Goal: Task Accomplishment & Management: Use online tool/utility

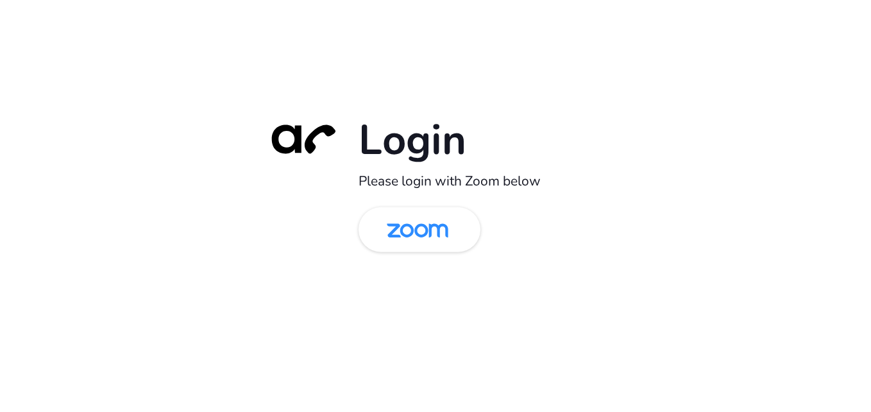
click at [409, 256] on div "Login Please login with Zoom below" at bounding box center [435, 206] width 359 height 184
click at [413, 248] on img at bounding box center [417, 231] width 89 height 42
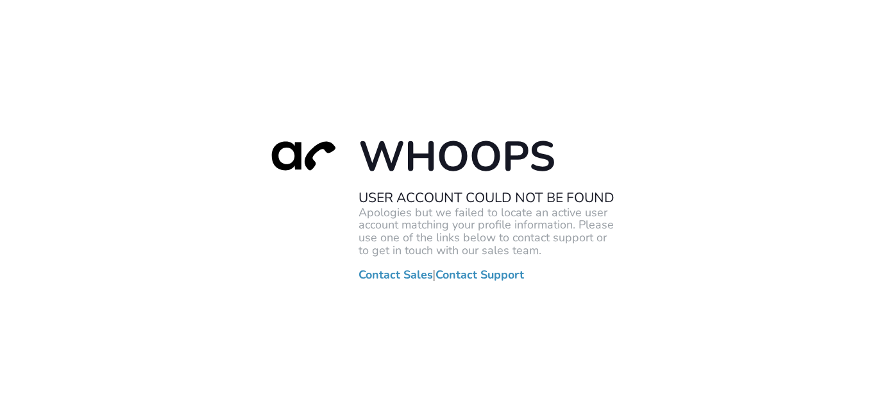
click at [525, 144] on h1 "Whoops" at bounding box center [486, 157] width 257 height 52
click at [841, 117] on div "Whoops User Account Could Not Be Found Apologies but we failed to locate an act…" at bounding box center [435, 206] width 871 height 412
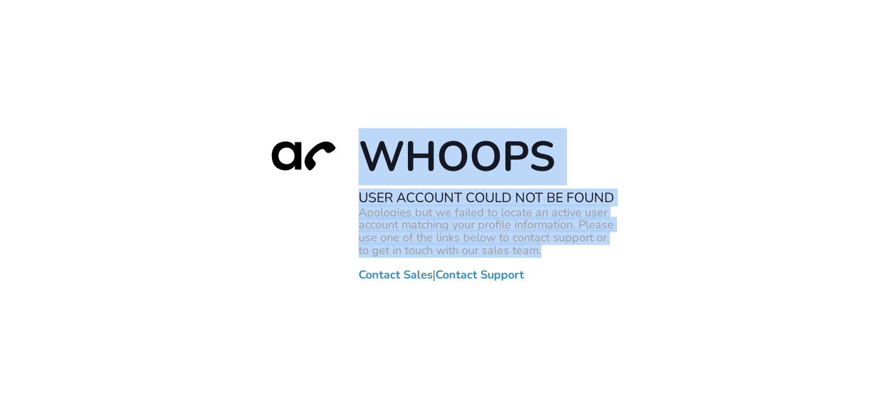
drag, startPoint x: 547, startPoint y: 287, endPoint x: 551, endPoint y: 255, distance: 32.3
click at [551, 255] on div "Whoops User Account Could Not Be Found Apologies but we failed to locate an act…" at bounding box center [435, 206] width 871 height 412
copy div "Whoops User Account Could Not Be Found Apologies but we failed to locate an act…"
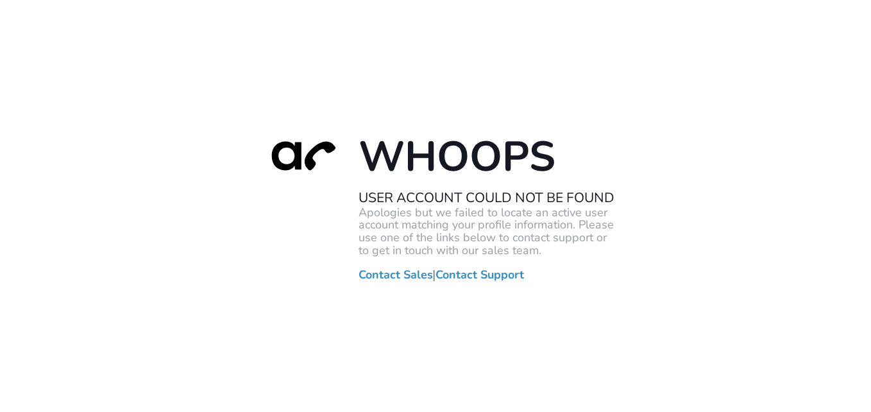
click at [855, 173] on div "Whoops User Account Could Not Be Found Apologies but we failed to locate an act…" at bounding box center [435, 206] width 871 height 412
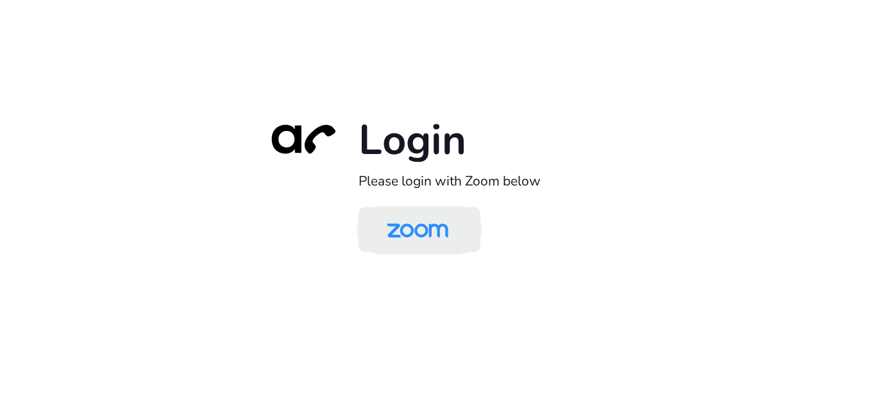
click at [396, 223] on img at bounding box center [417, 231] width 89 height 42
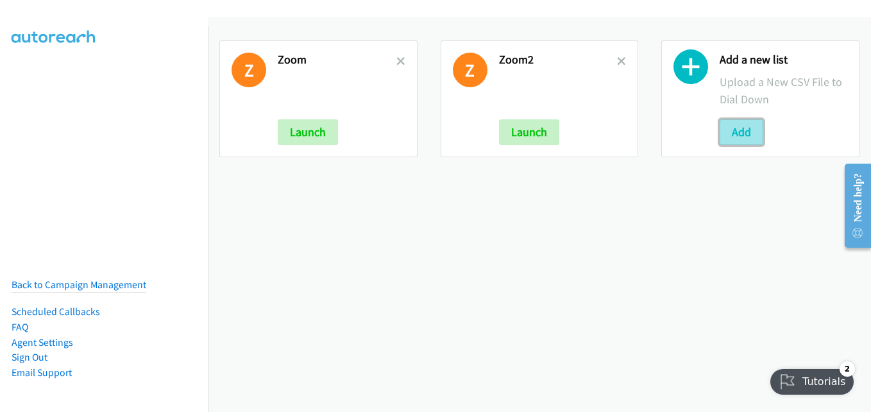
click at [742, 129] on button "Add" at bounding box center [742, 132] width 44 height 26
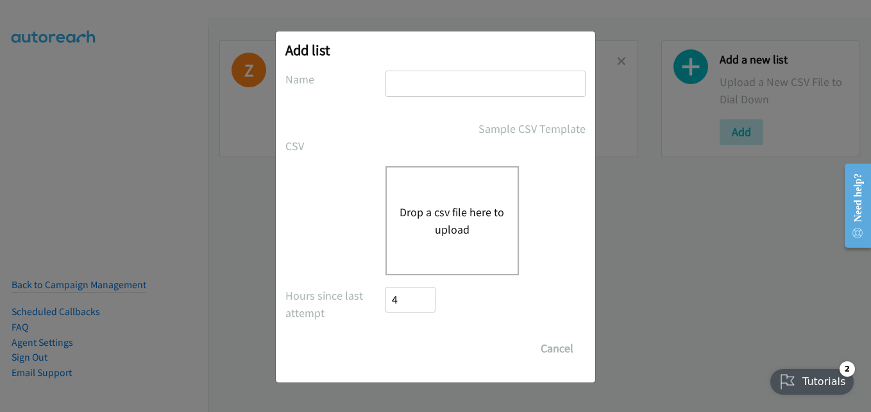
click at [451, 217] on button "Drop a csv file here to upload" at bounding box center [452, 220] width 105 height 35
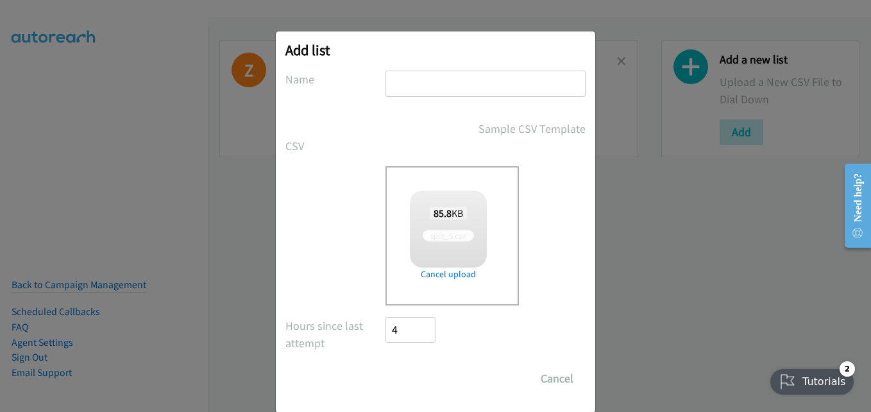
click at [417, 92] on input "text" at bounding box center [485, 84] width 200 height 26
type input "PDK"
checkbox input "true"
type input "PDK"
click at [413, 382] on input "Save List" at bounding box center [418, 379] width 67 height 26
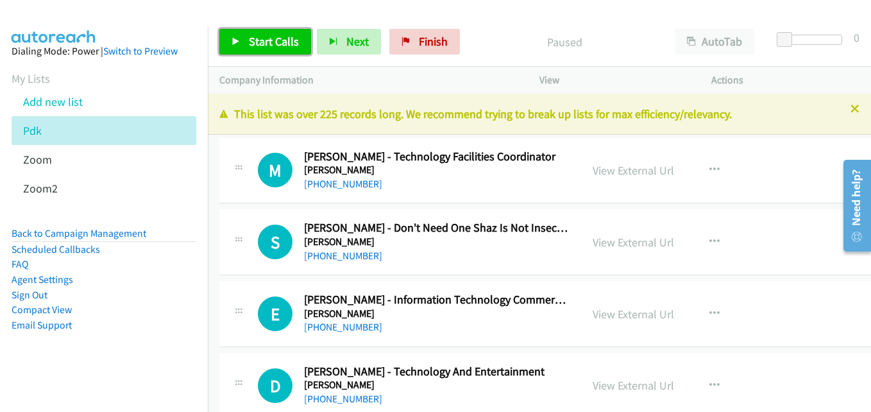
click at [289, 42] on span "Start Calls" at bounding box center [274, 41] width 50 height 15
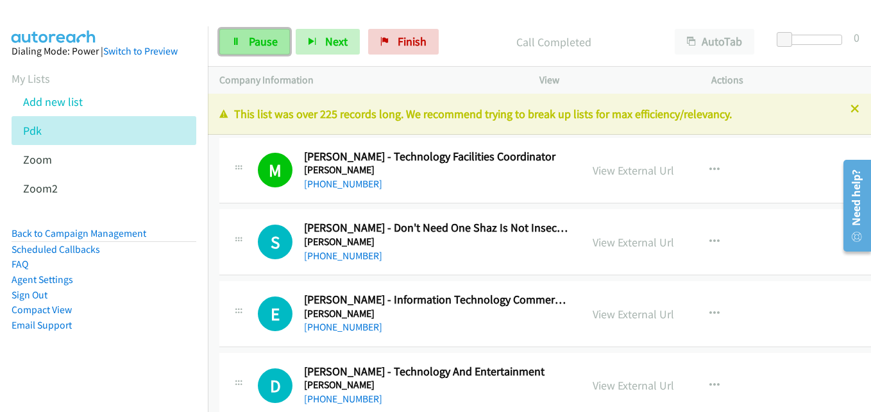
click at [264, 46] on span "Pause" at bounding box center [263, 41] width 29 height 15
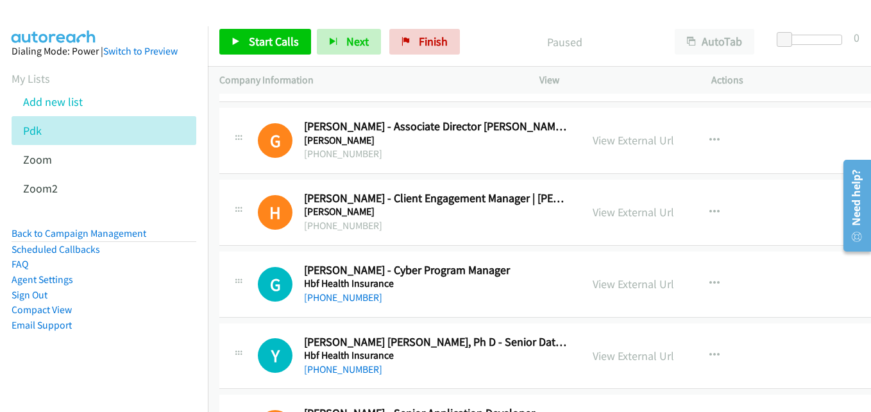
scroll to position [834, 0]
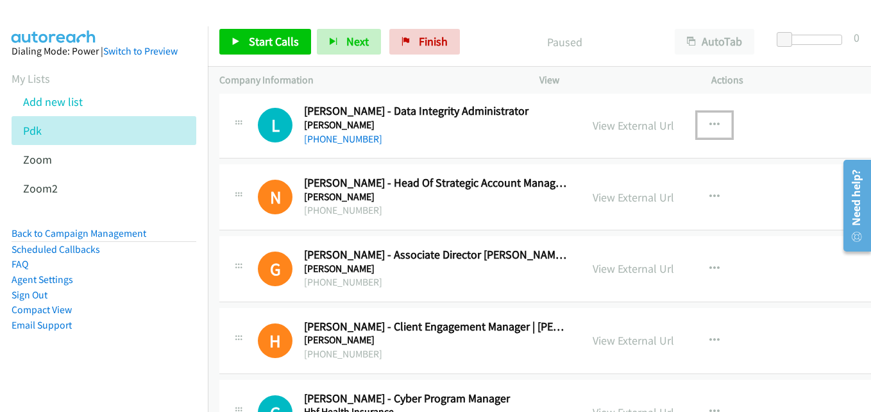
click at [720, 118] on button "button" at bounding box center [714, 125] width 35 height 26
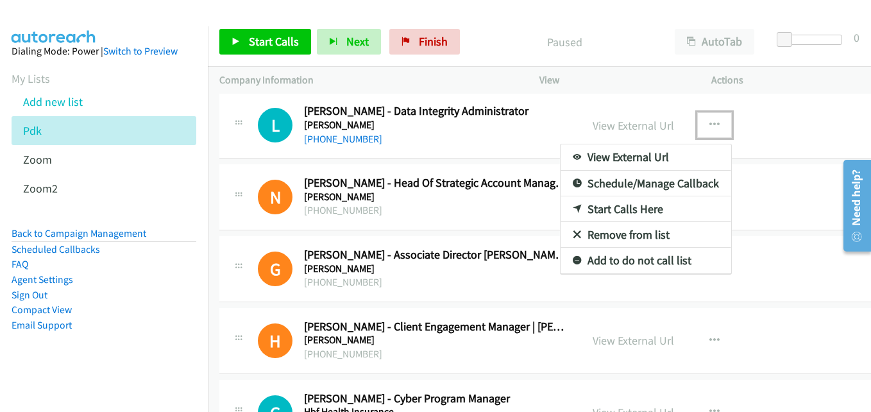
click at [636, 207] on link "Start Calls Here" at bounding box center [646, 209] width 171 height 26
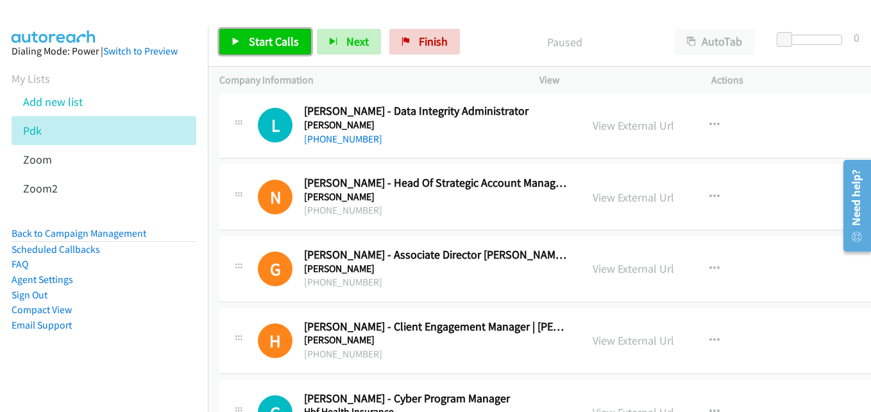
click at [245, 46] on link "Start Calls" at bounding box center [265, 42] width 92 height 26
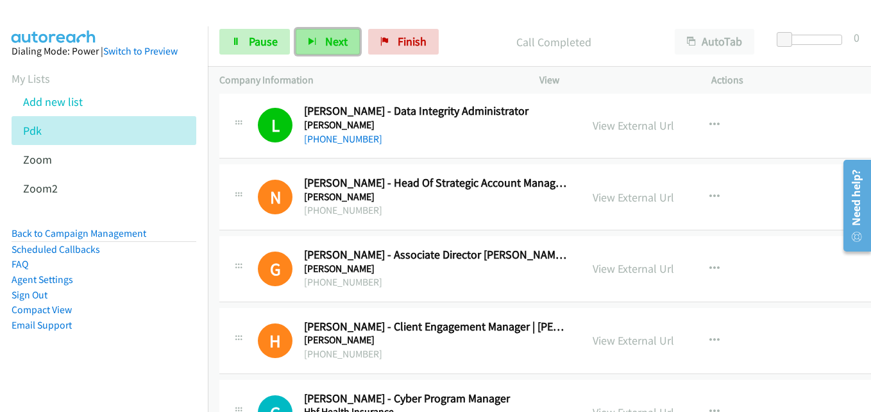
click at [328, 46] on span "Next" at bounding box center [336, 41] width 22 height 15
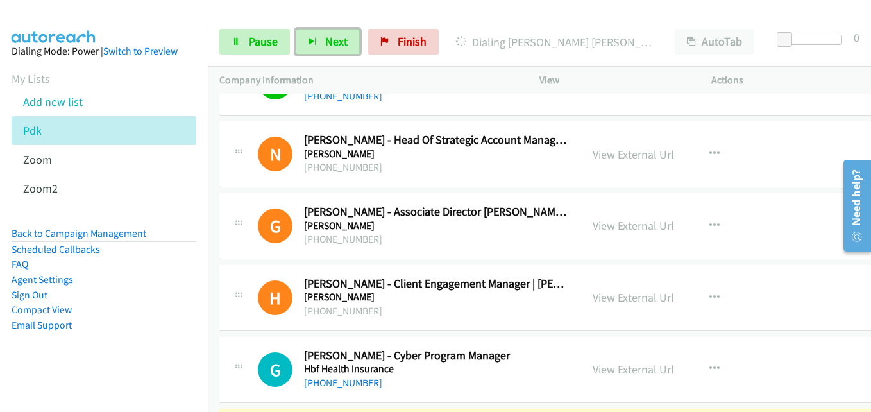
scroll to position [962, 0]
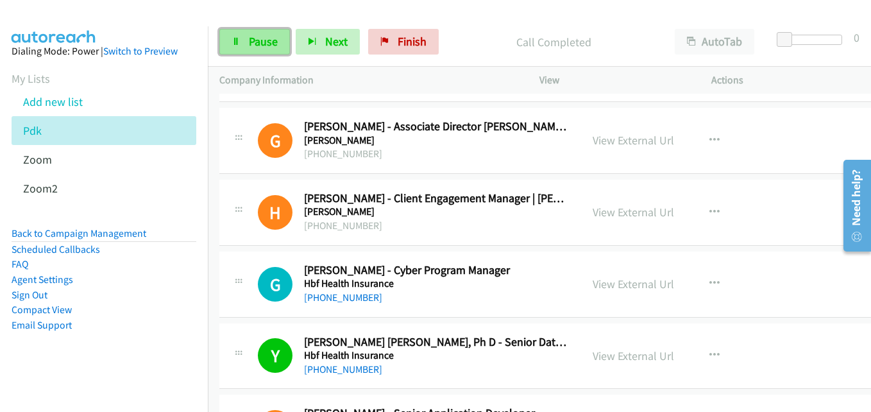
click at [244, 40] on link "Pause" at bounding box center [254, 42] width 71 height 26
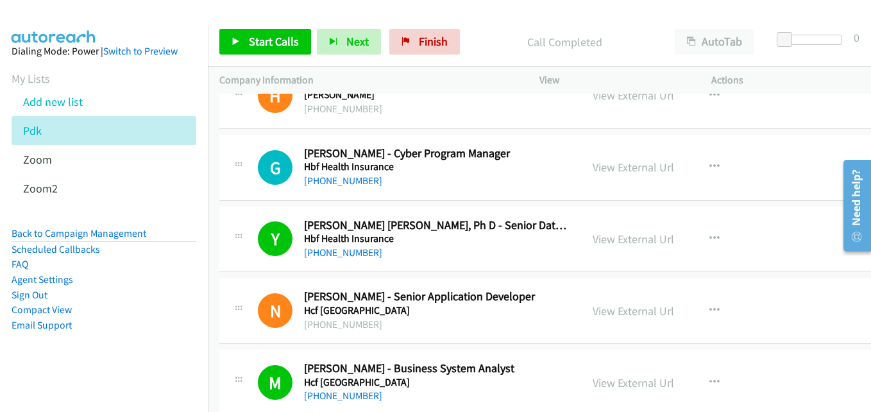
scroll to position [1090, 0]
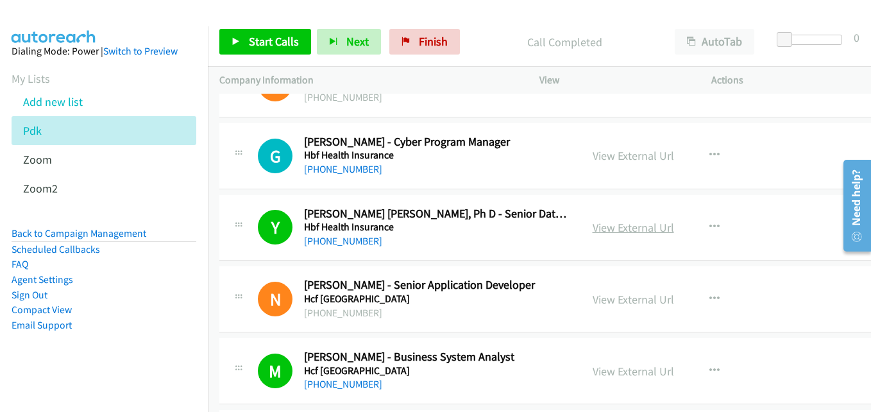
click at [646, 221] on link "View External Url" at bounding box center [633, 227] width 81 height 15
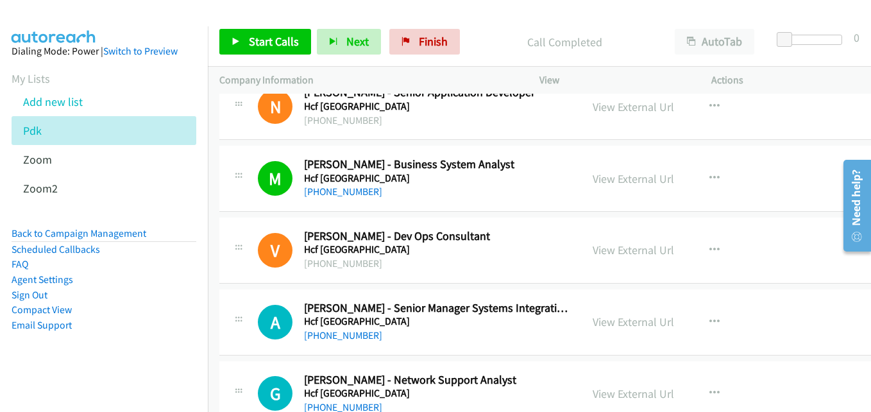
scroll to position [1347, 0]
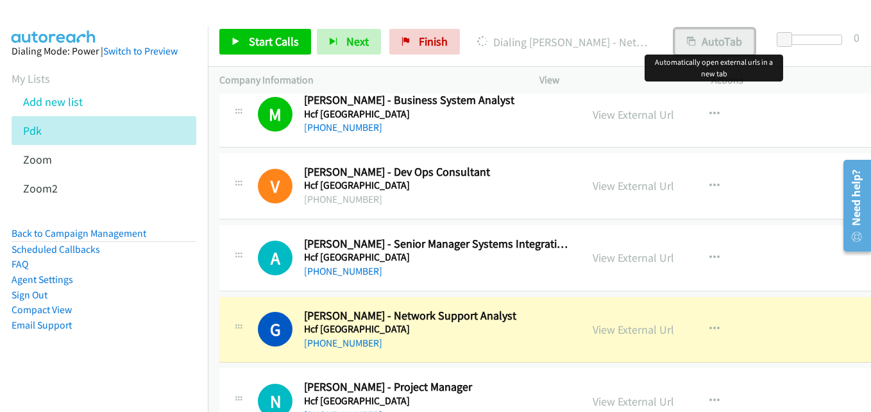
click at [720, 40] on button "AutoTab" at bounding box center [715, 42] width 80 height 26
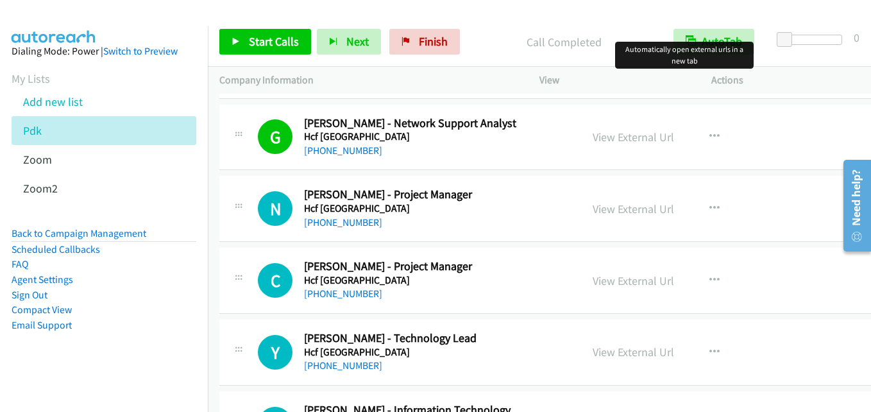
scroll to position [1667, 0]
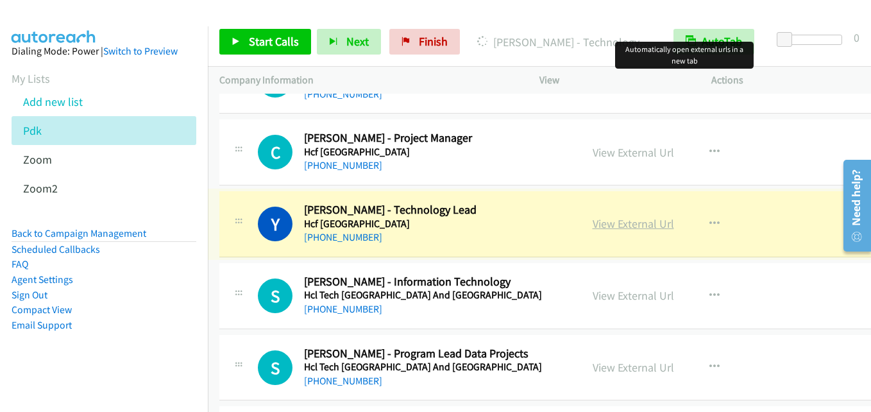
click at [646, 224] on link "View External Url" at bounding box center [633, 223] width 81 height 15
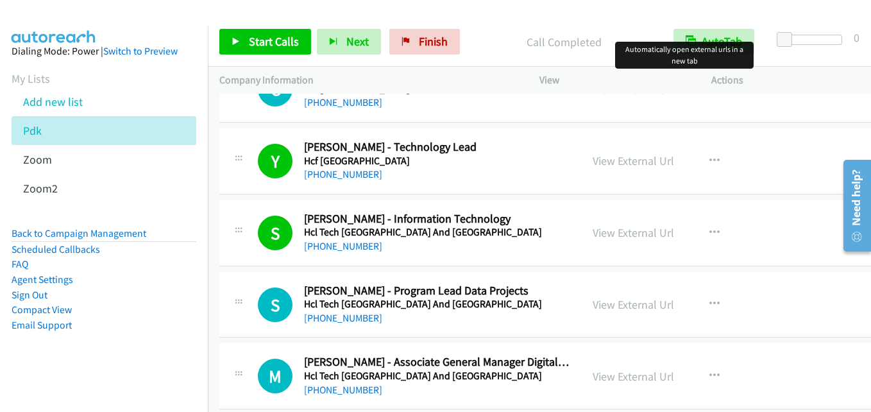
scroll to position [1796, 0]
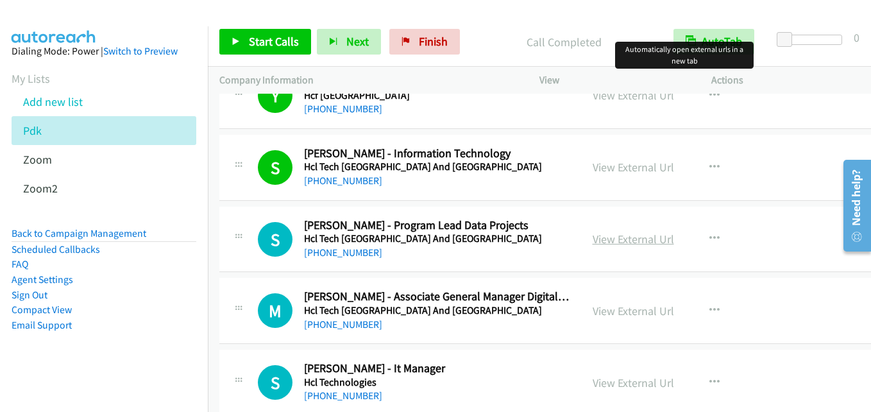
click at [665, 237] on link "View External Url" at bounding box center [633, 239] width 81 height 15
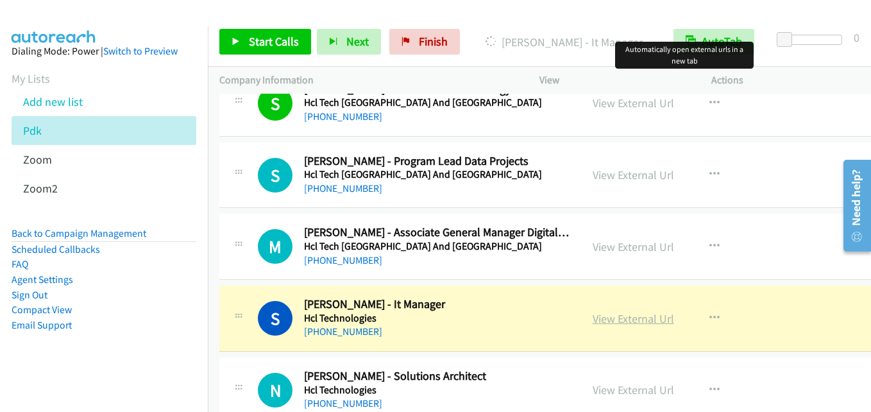
click at [666, 320] on link "View External Url" at bounding box center [633, 318] width 81 height 15
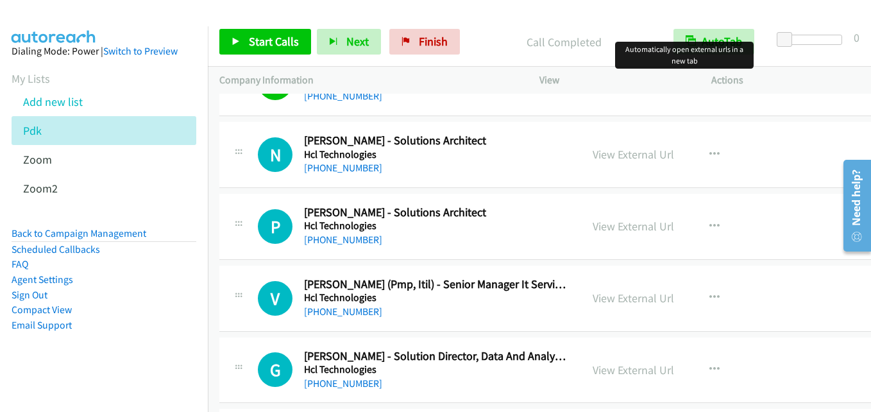
scroll to position [2116, 0]
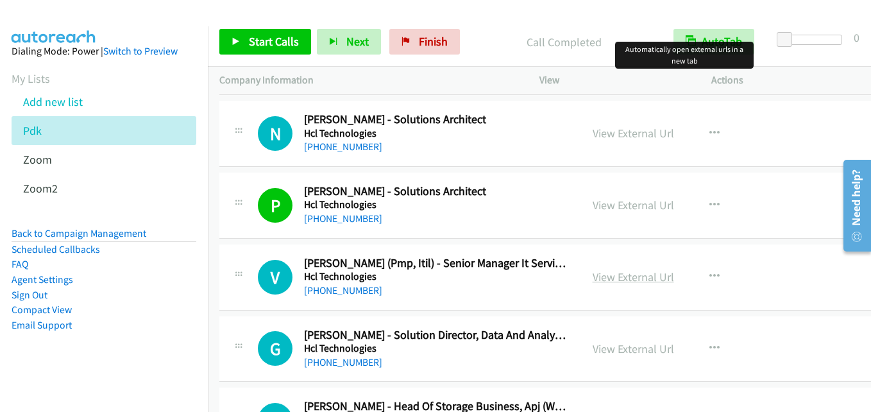
click at [636, 278] on link "View External Url" at bounding box center [633, 276] width 81 height 15
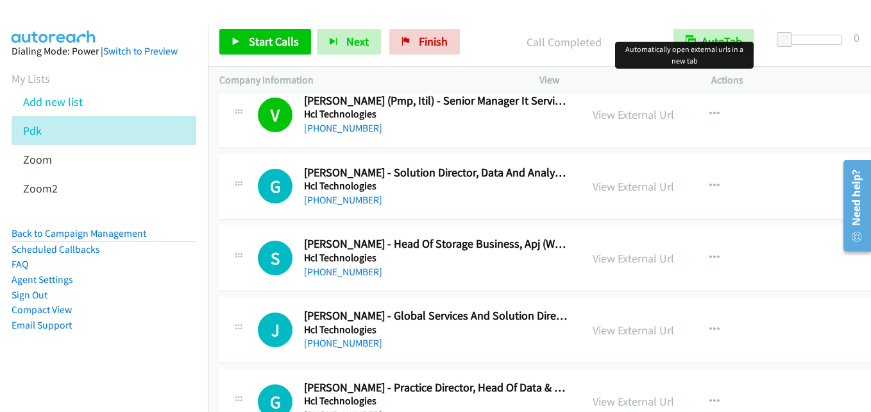
scroll to position [2309, 0]
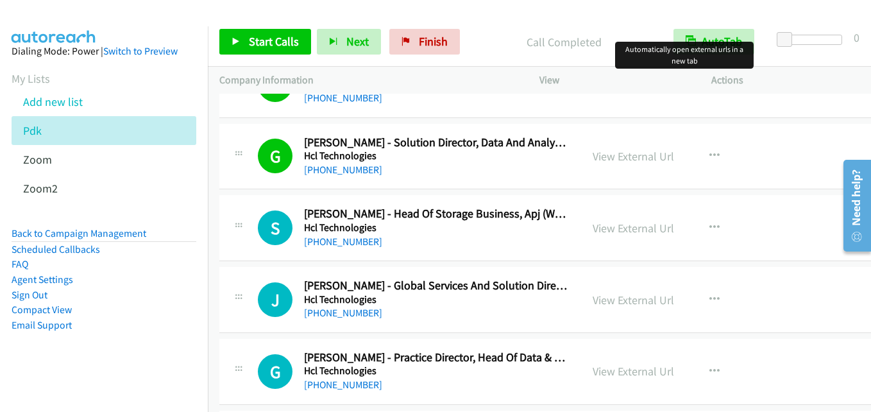
click at [676, 374] on div "View External Url View External Url Schedule/Manage Callback Start Calls Here R…" at bounding box center [677, 371] width 192 height 42
click at [653, 375] on link "View External Url" at bounding box center [633, 371] width 81 height 15
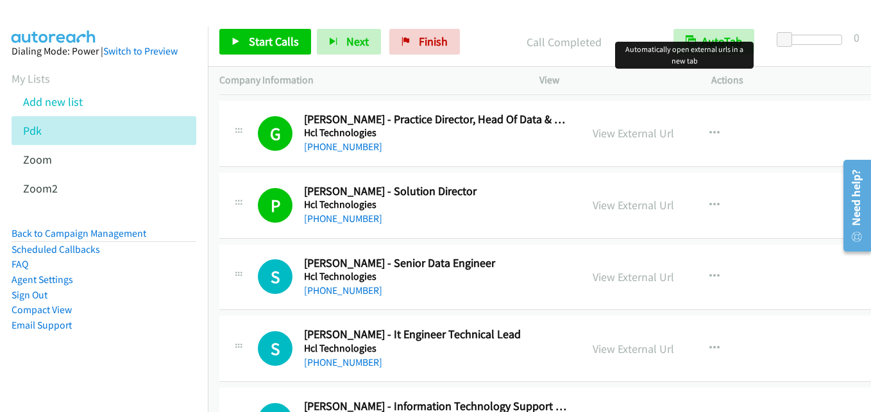
scroll to position [2629, 0]
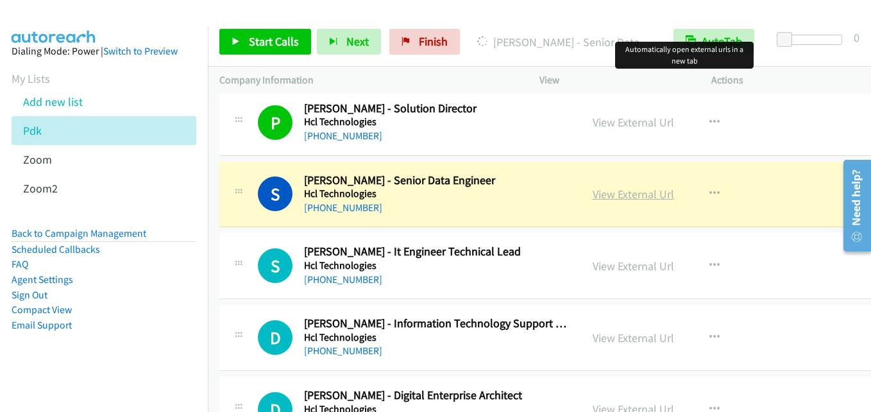
click at [655, 198] on link "View External Url" at bounding box center [633, 194] width 81 height 15
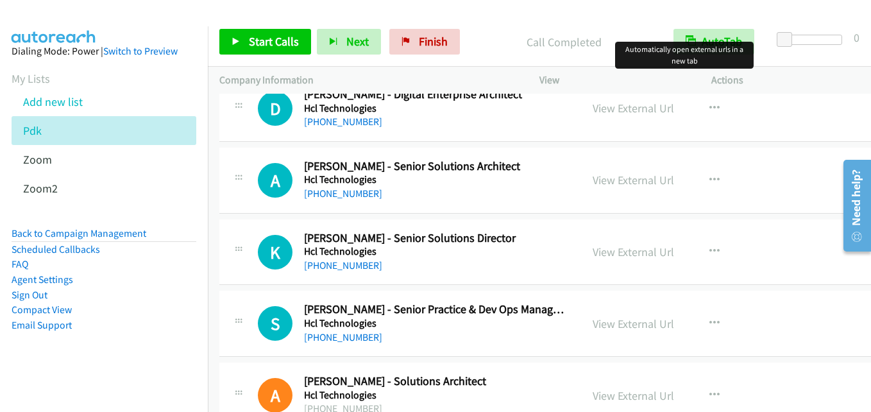
scroll to position [2950, 0]
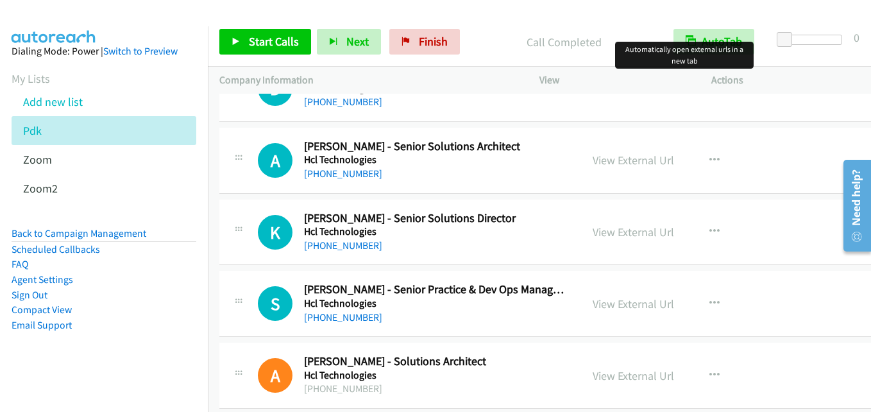
click at [498, 163] on h5 "Hcl Technologies" at bounding box center [437, 159] width 266 height 13
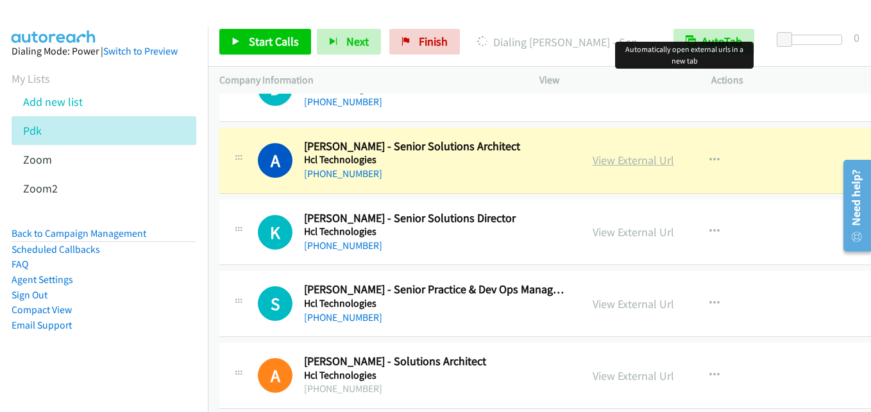
click at [611, 153] on link "View External Url" at bounding box center [633, 160] width 81 height 15
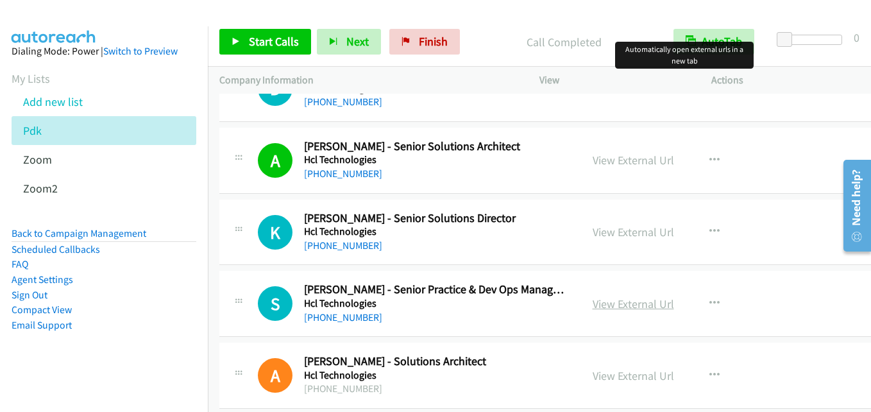
click at [638, 302] on link "View External Url" at bounding box center [633, 303] width 81 height 15
click at [498, 242] on div "+61 424 711 050" at bounding box center [437, 245] width 266 height 15
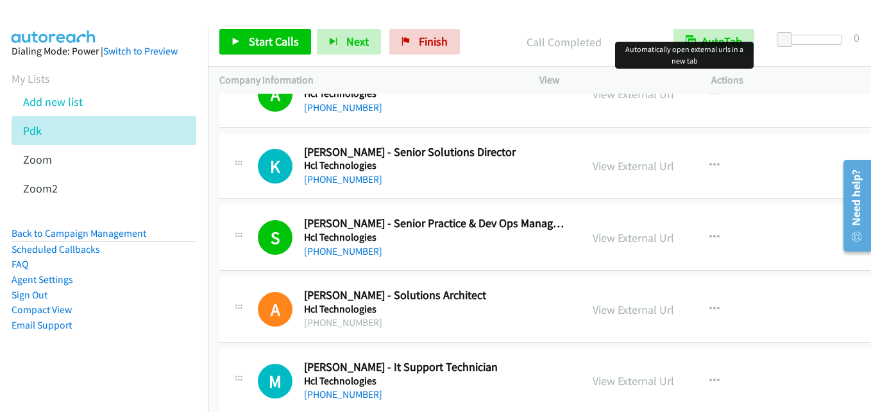
scroll to position [3078, 0]
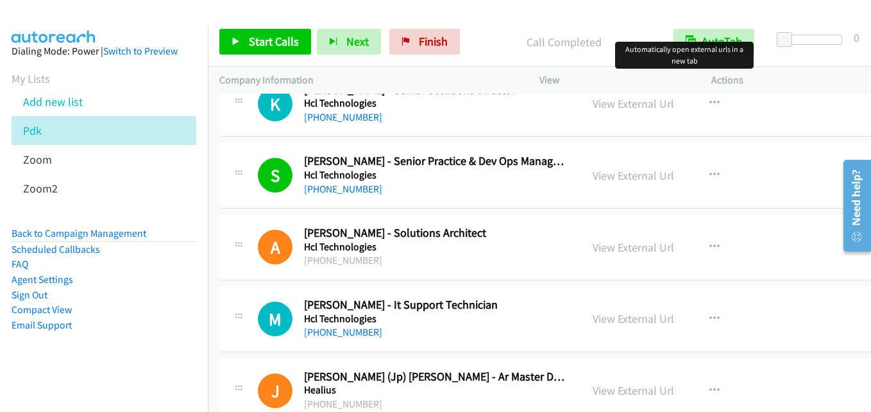
click at [509, 230] on h2 "Arnab Bhowmick - Solutions Architect" at bounding box center [437, 233] width 266 height 15
click at [476, 321] on h5 "Hcl Technologies" at bounding box center [437, 318] width 266 height 13
click at [621, 319] on link "View External Url" at bounding box center [633, 318] width 81 height 15
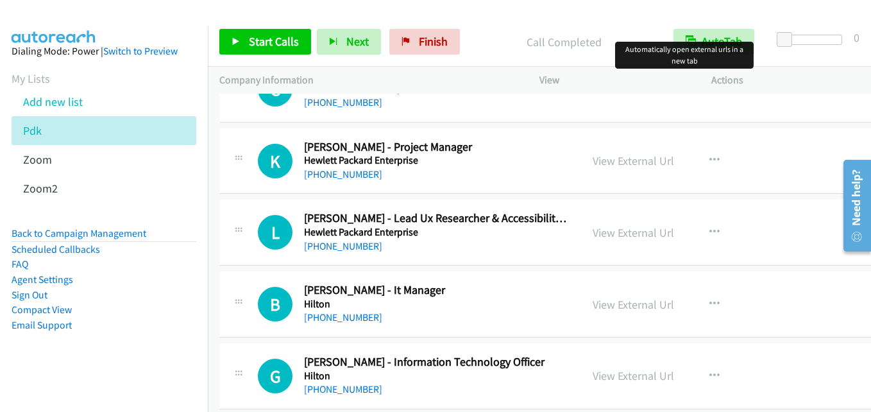
scroll to position [4233, 0]
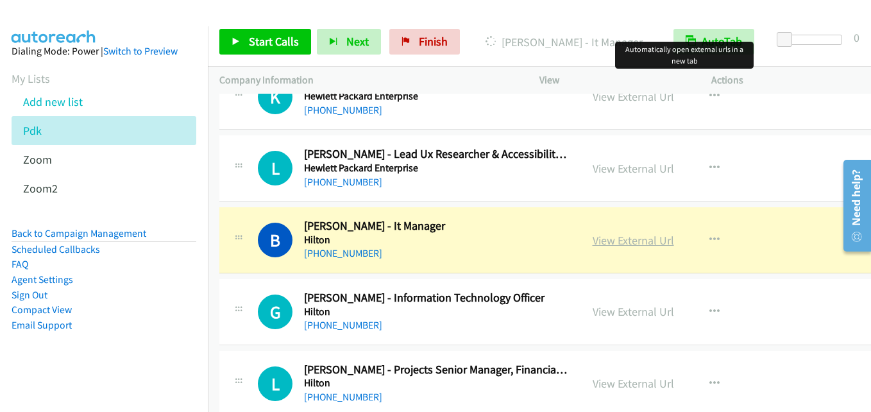
click at [659, 241] on link "View External Url" at bounding box center [633, 240] width 81 height 15
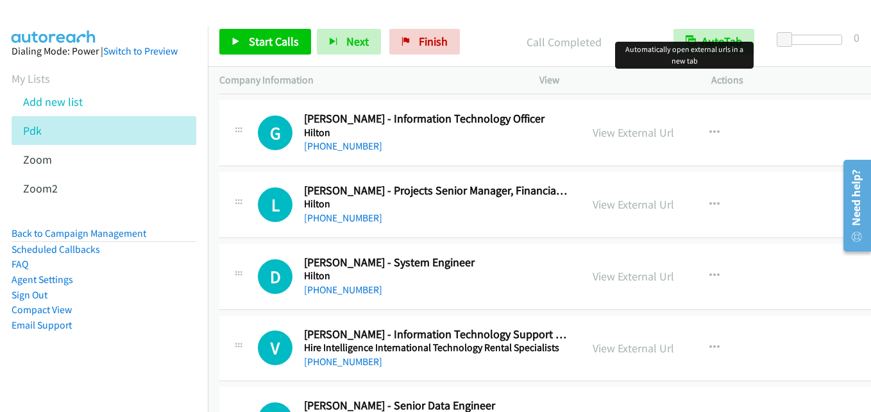
scroll to position [4425, 0]
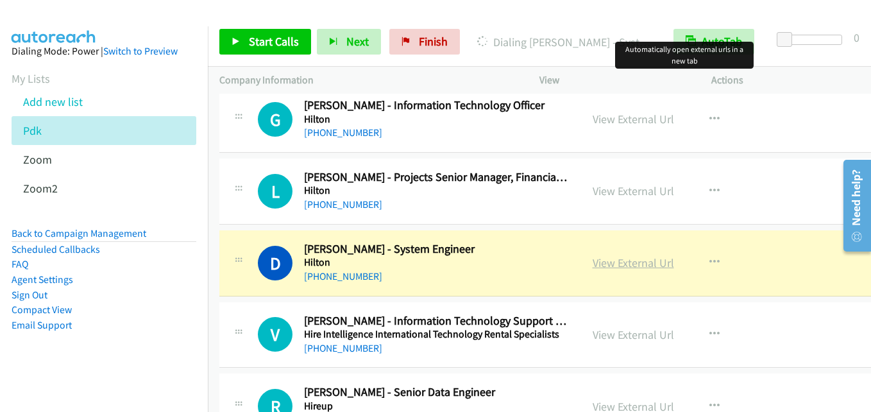
click at [661, 264] on link "View External Url" at bounding box center [633, 262] width 81 height 15
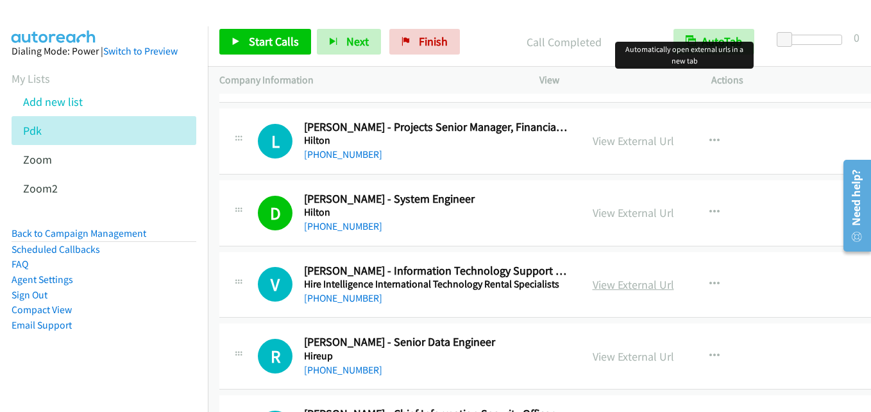
scroll to position [4489, 0]
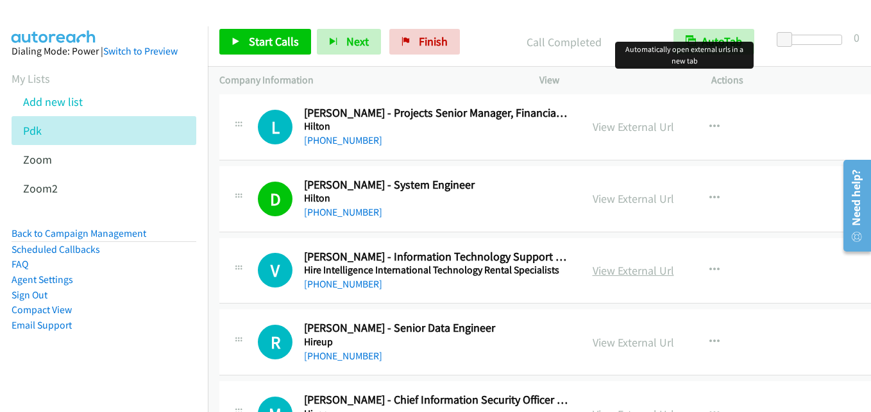
click at [646, 267] on link "View External Url" at bounding box center [633, 270] width 81 height 15
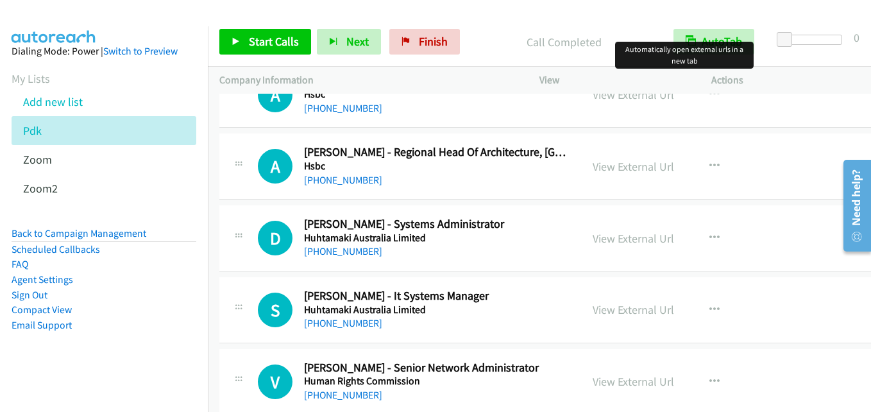
scroll to position [5387, 0]
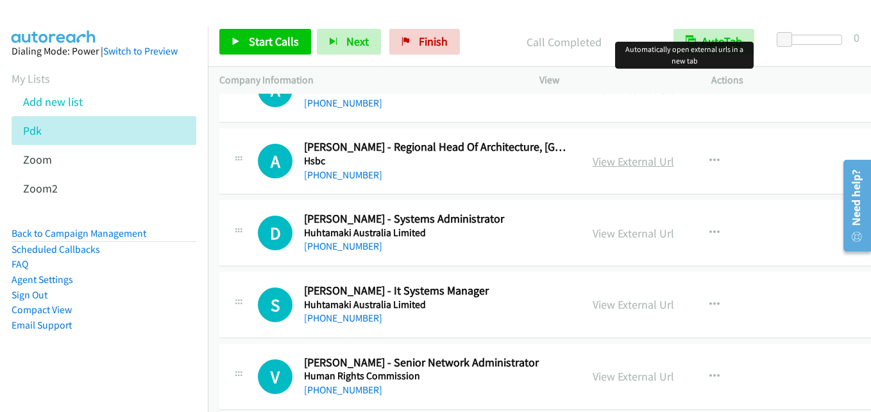
click at [640, 158] on link "View External Url" at bounding box center [633, 161] width 81 height 15
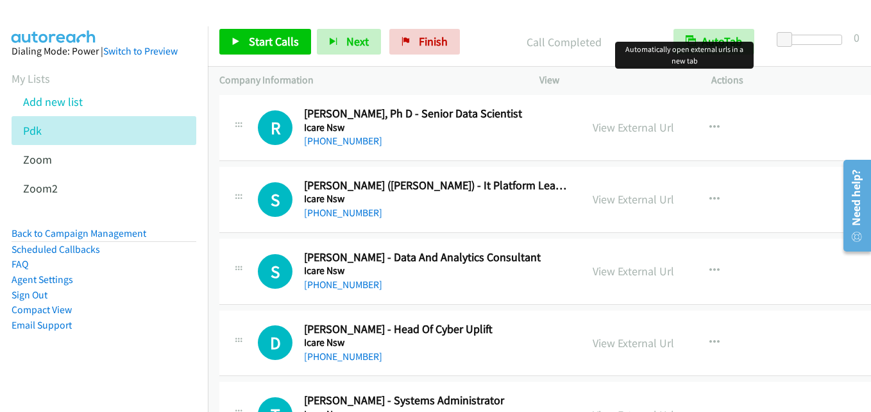
scroll to position [6734, 0]
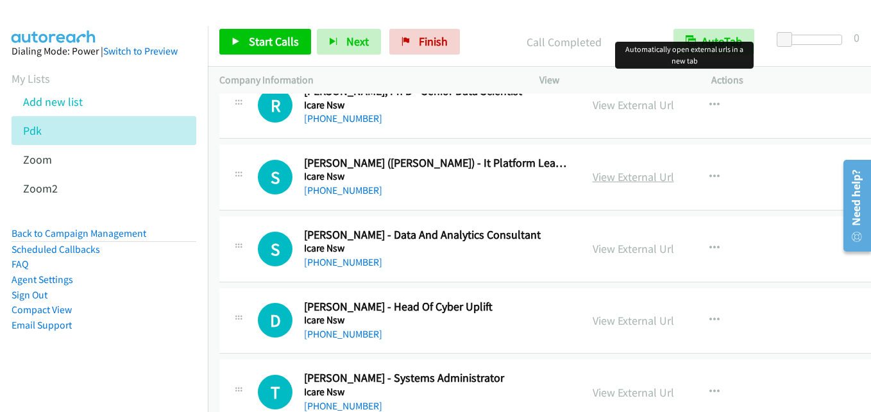
click at [654, 171] on link "View External Url" at bounding box center [633, 176] width 81 height 15
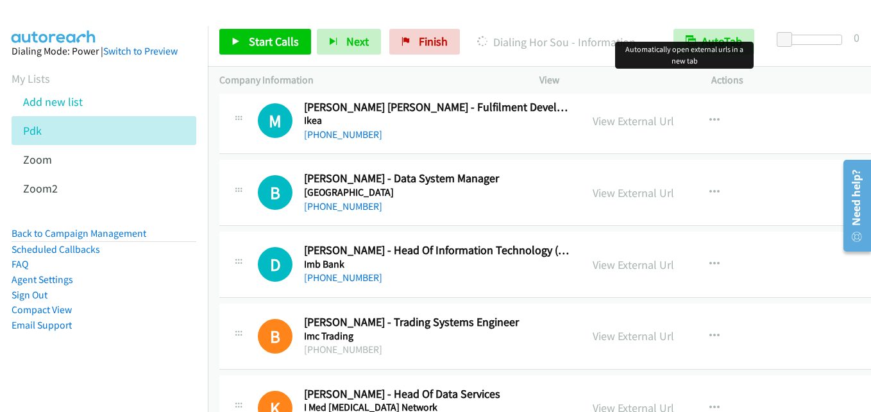
scroll to position [7311, 0]
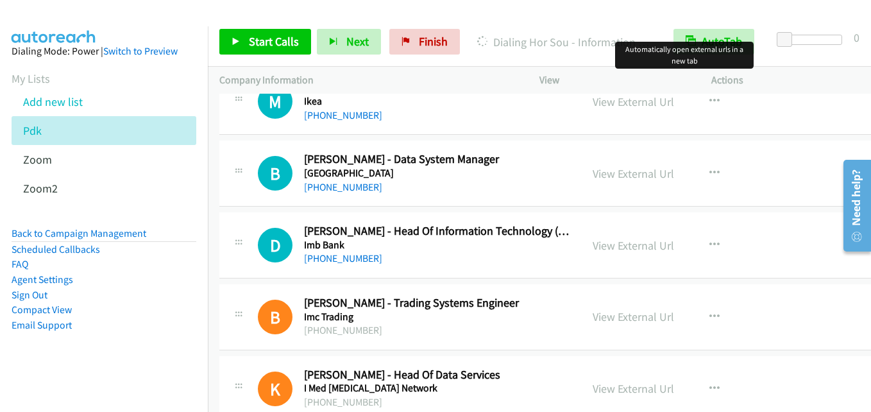
click at [528, 253] on div "+61 488 293 278" at bounding box center [437, 258] width 266 height 15
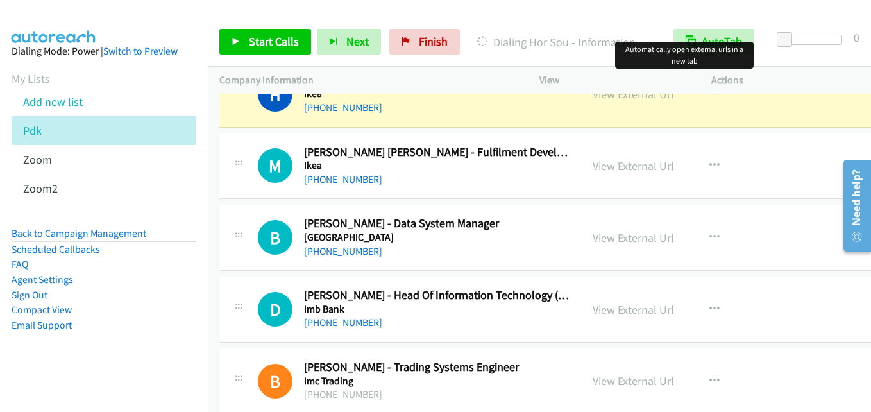
scroll to position [7119, 0]
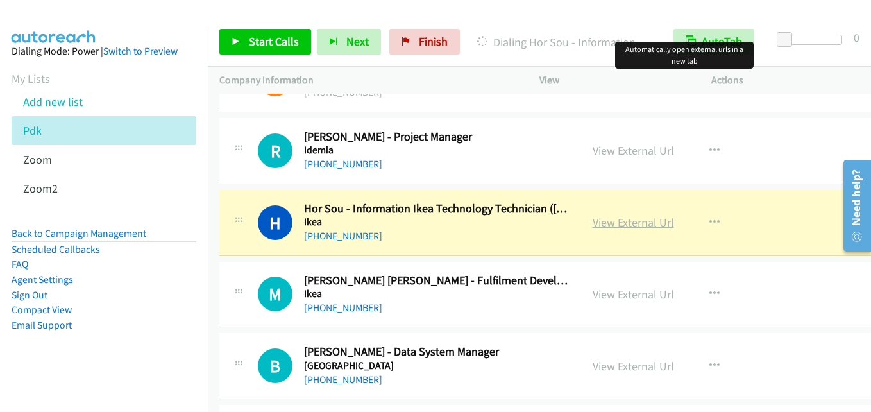
click at [637, 218] on link "View External Url" at bounding box center [633, 222] width 81 height 15
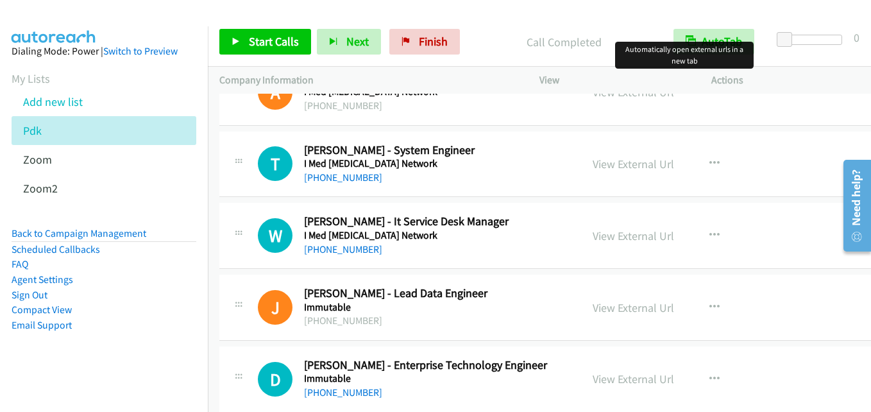
scroll to position [8081, 0]
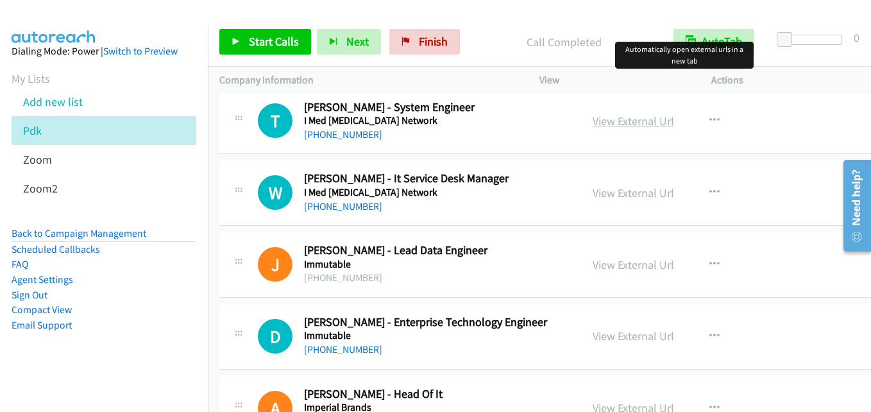
click at [655, 123] on link "View External Url" at bounding box center [633, 121] width 81 height 15
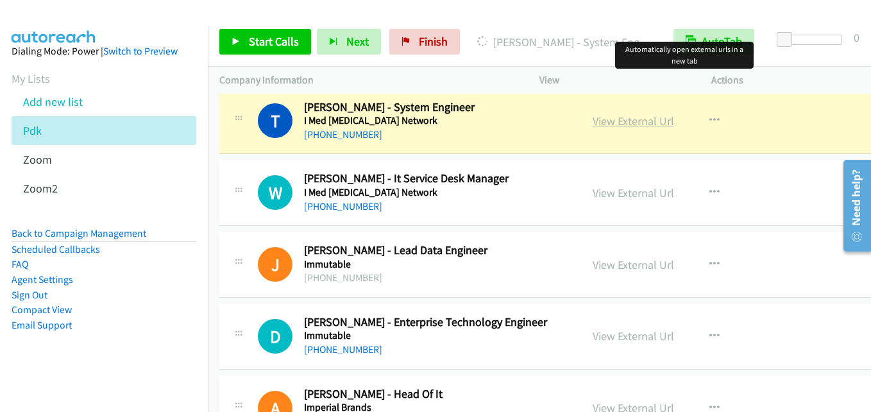
click at [625, 121] on link "View External Url" at bounding box center [633, 121] width 81 height 15
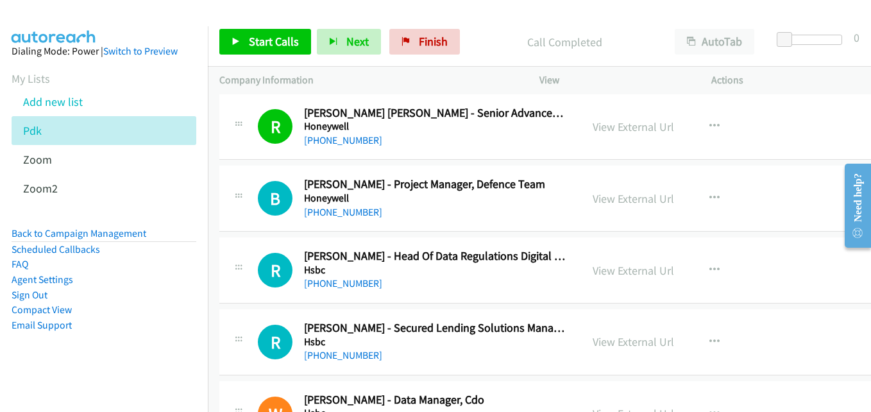
scroll to position [5000, 0]
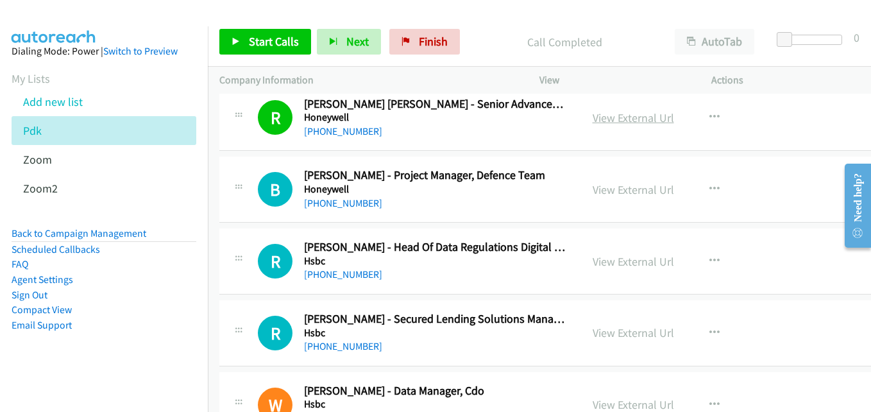
click at [660, 120] on link "View External Url" at bounding box center [633, 117] width 81 height 15
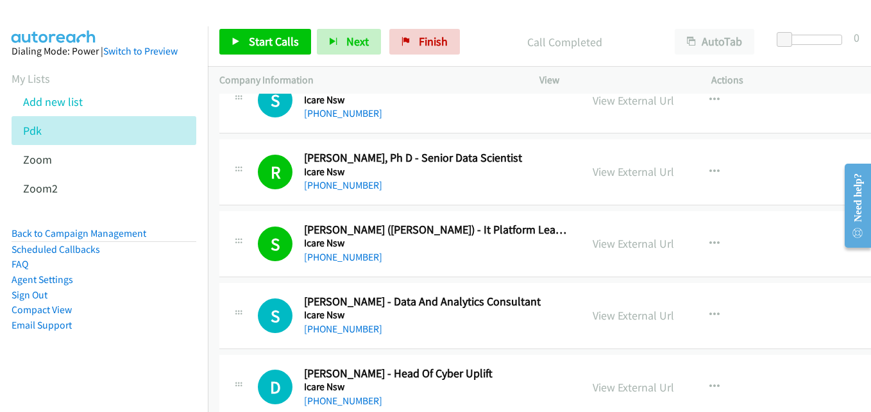
scroll to position [6668, 0]
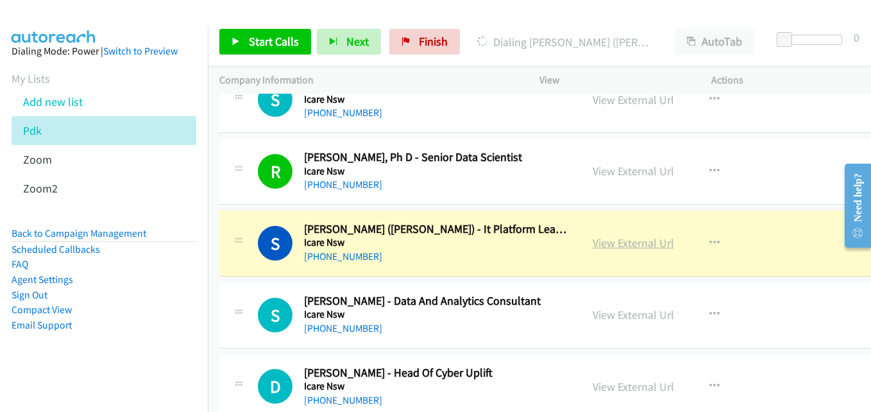
click at [657, 248] on link "View External Url" at bounding box center [633, 242] width 81 height 15
click at [651, 245] on link "View External Url" at bounding box center [633, 242] width 81 height 15
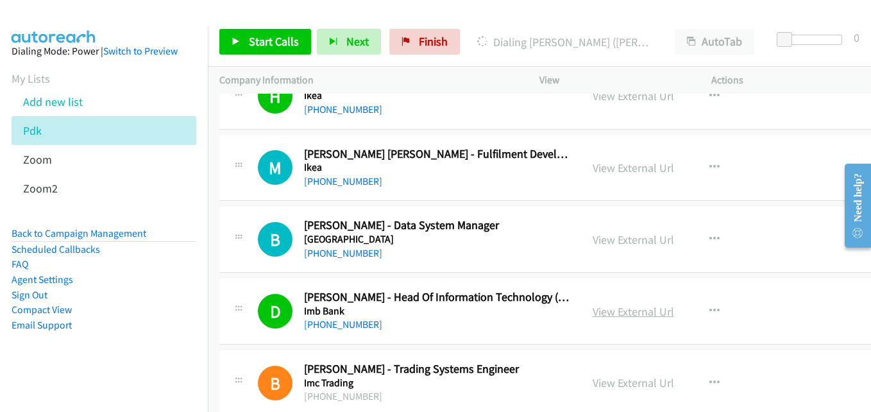
scroll to position [7309, 0]
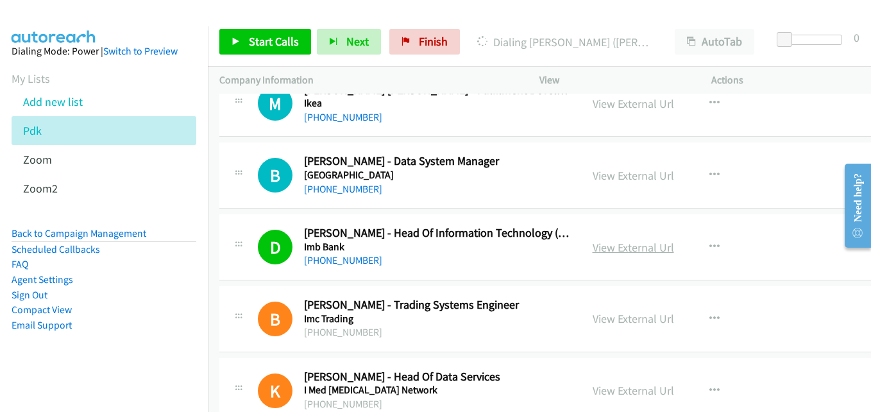
click at [645, 251] on link "View External Url" at bounding box center [633, 247] width 81 height 15
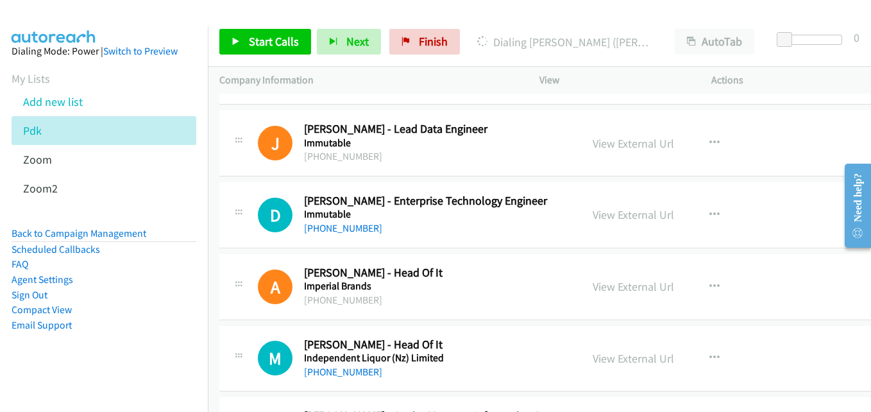
scroll to position [8207, 0]
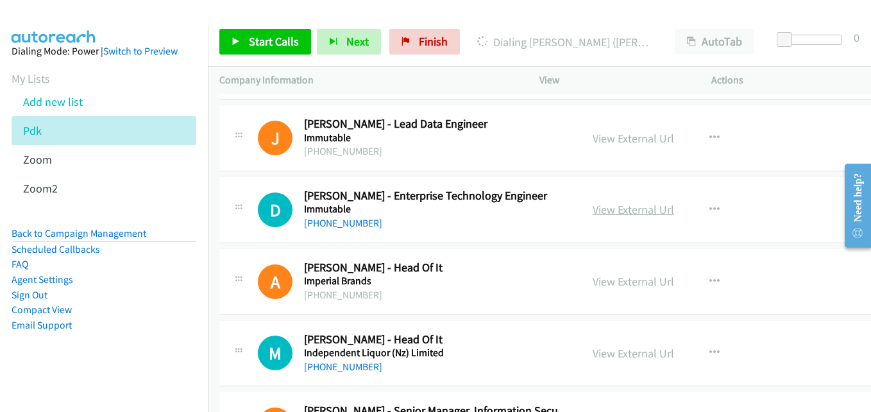
click at [628, 205] on link "View External Url" at bounding box center [633, 209] width 81 height 15
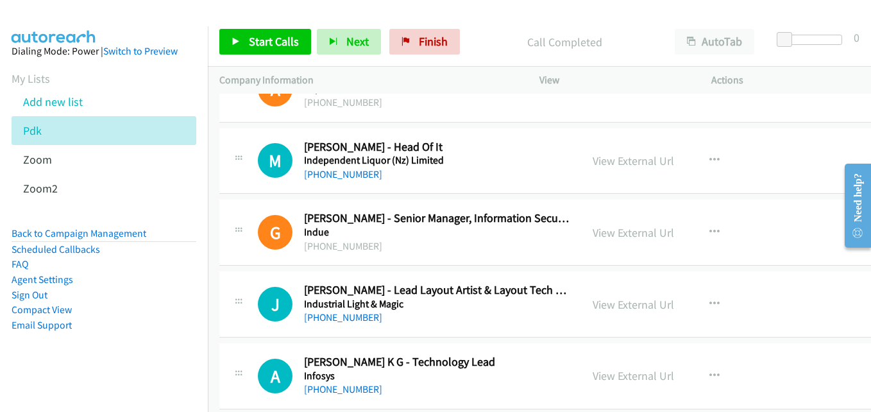
scroll to position [8463, 0]
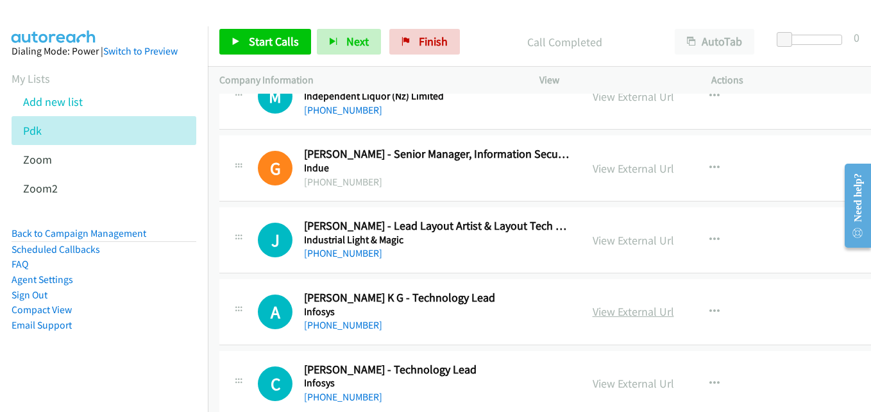
click at [625, 312] on link "View External Url" at bounding box center [633, 311] width 81 height 15
click at [657, 317] on link "View External Url" at bounding box center [633, 311] width 81 height 15
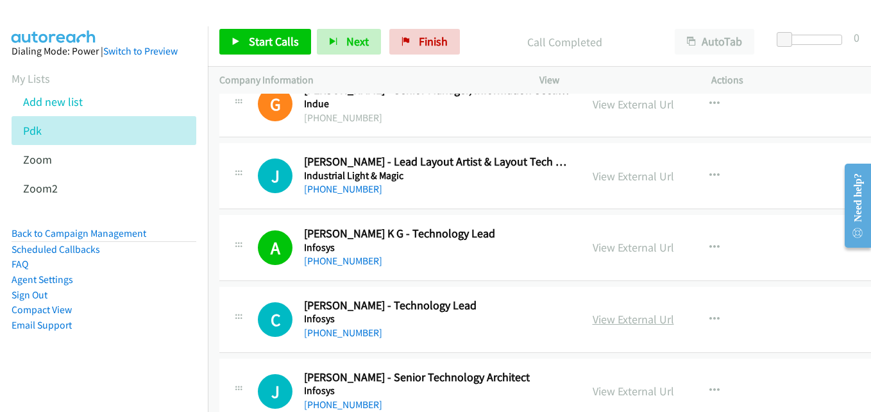
click at [646, 317] on link "View External Url" at bounding box center [633, 319] width 81 height 15
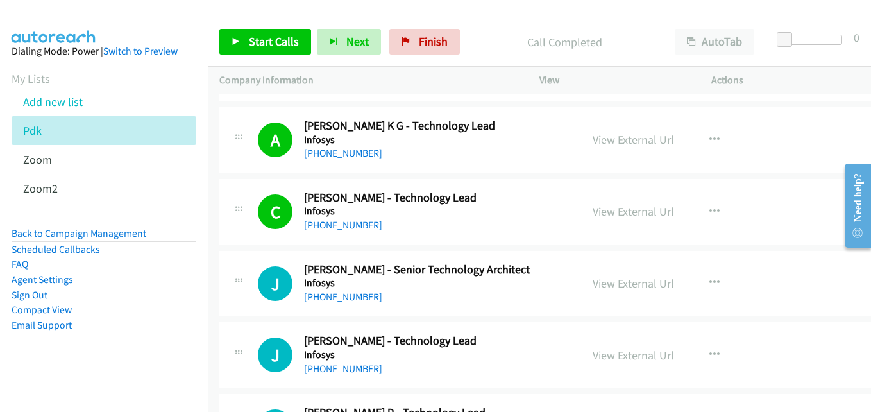
scroll to position [8656, 0]
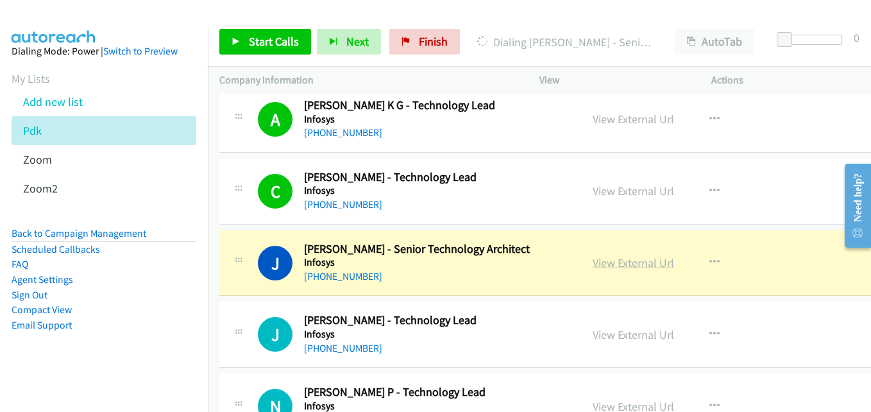
click at [646, 261] on link "View External Url" at bounding box center [633, 262] width 81 height 15
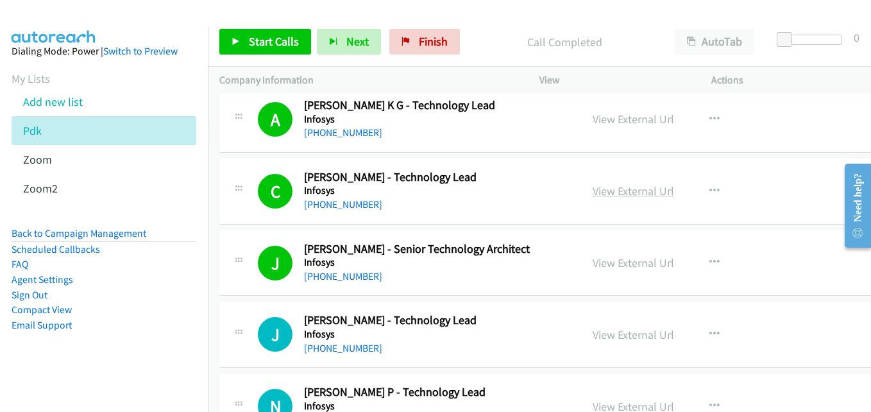
click at [652, 192] on link "View External Url" at bounding box center [633, 190] width 81 height 15
click at [646, 333] on link "View External Url" at bounding box center [633, 334] width 81 height 15
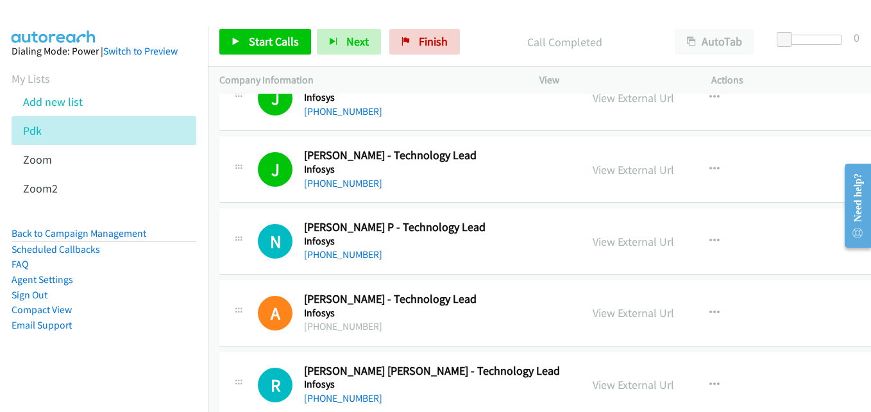
scroll to position [8848, 0]
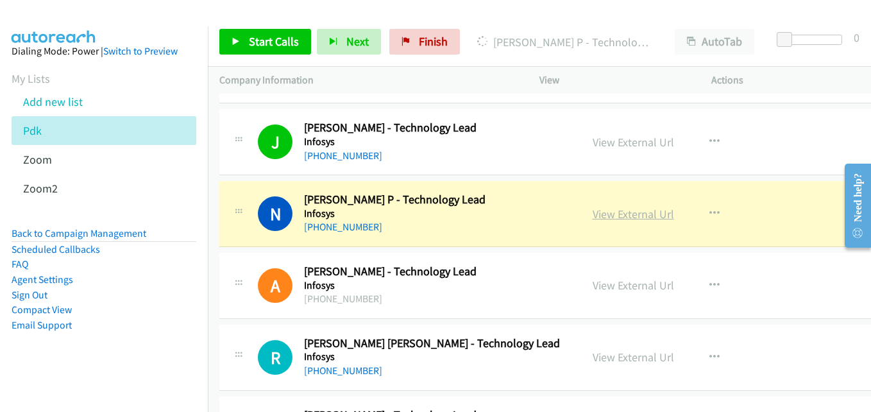
click at [643, 214] on link "View External Url" at bounding box center [633, 214] width 81 height 15
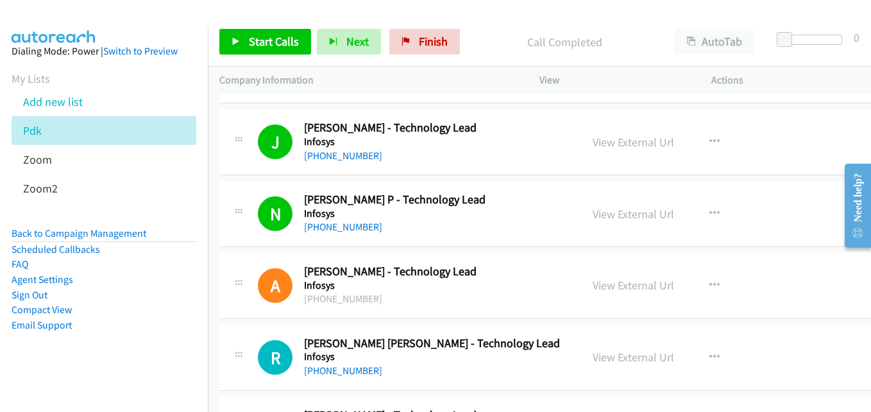
scroll to position [8912, 0]
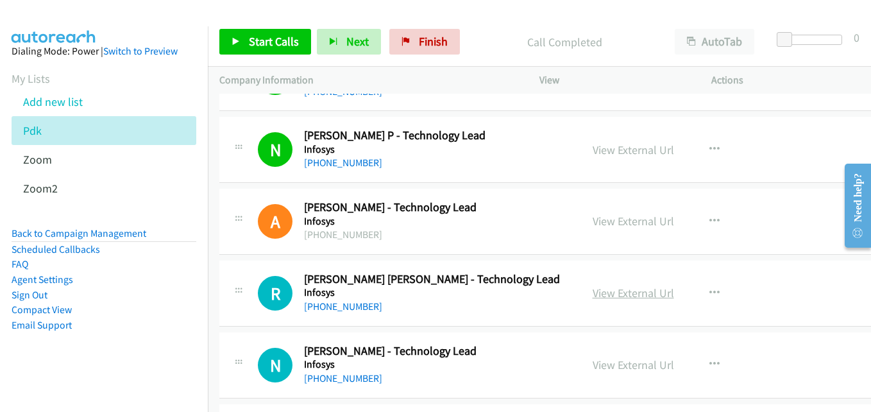
click at [632, 292] on link "View External Url" at bounding box center [633, 292] width 81 height 15
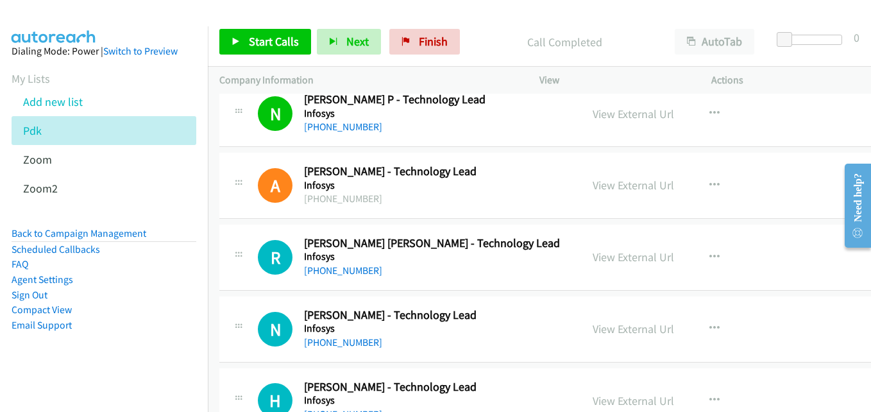
scroll to position [9041, 0]
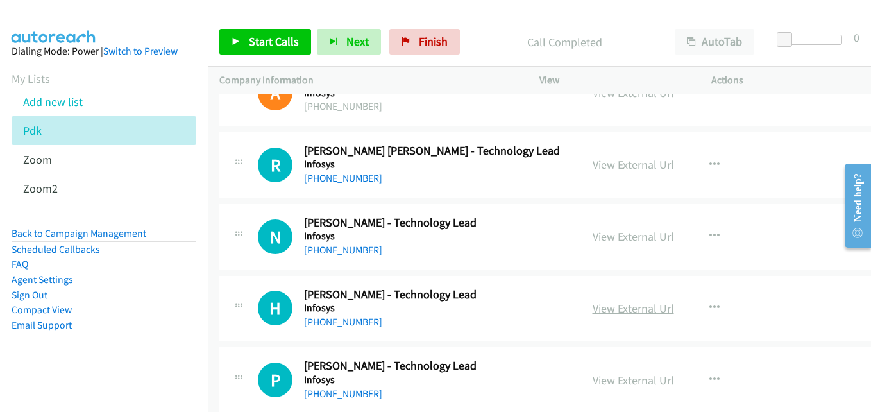
click at [628, 308] on link "View External Url" at bounding box center [633, 308] width 81 height 15
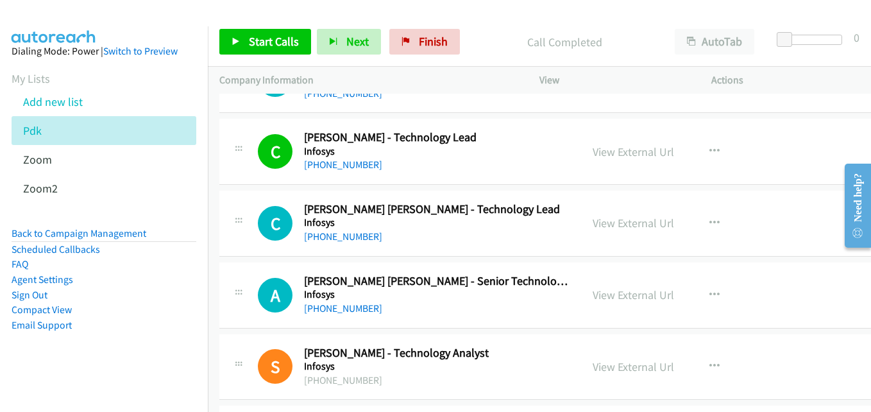
scroll to position [9361, 0]
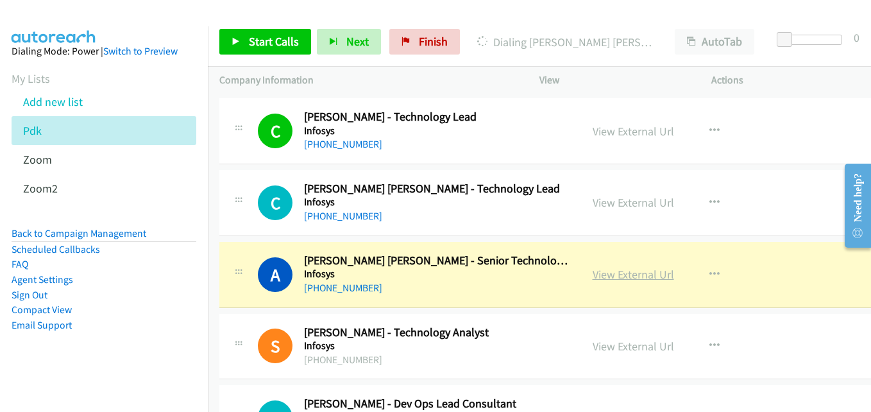
click at [664, 265] on div "View External Url View External Url Schedule/Manage Callback Start Calls Here R…" at bounding box center [677, 274] width 192 height 42
click at [655, 274] on link "View External Url" at bounding box center [633, 274] width 81 height 15
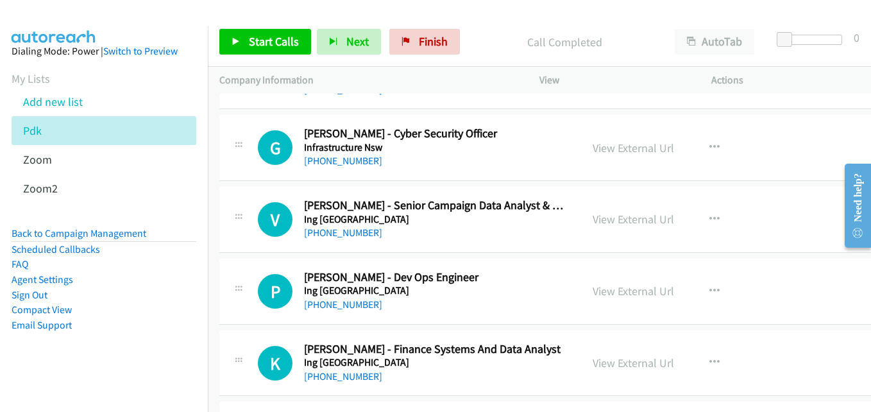
scroll to position [13209, 0]
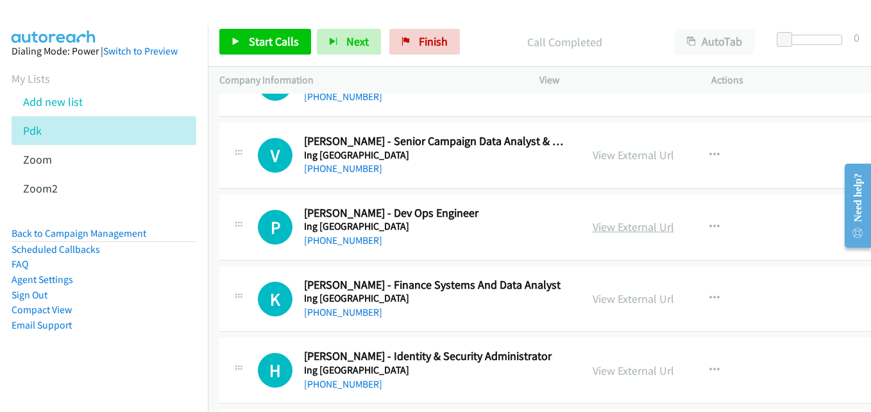
drag, startPoint x: 632, startPoint y: 235, endPoint x: 641, endPoint y: 223, distance: 15.1
click at [641, 223] on link "View External Url" at bounding box center [633, 226] width 81 height 15
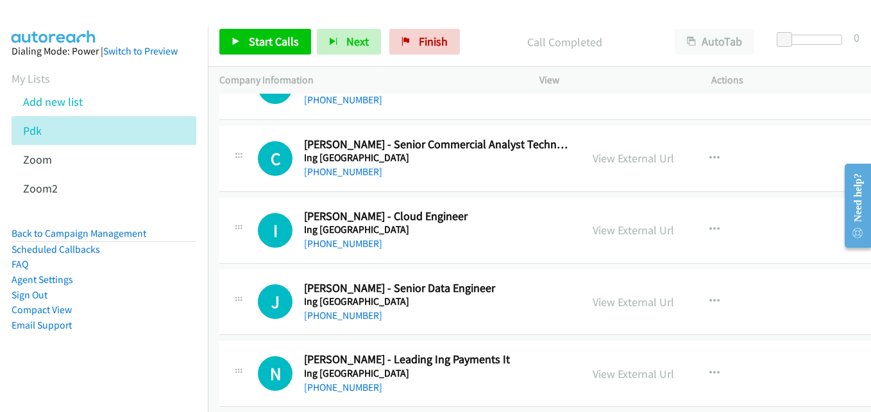
scroll to position [13658, 0]
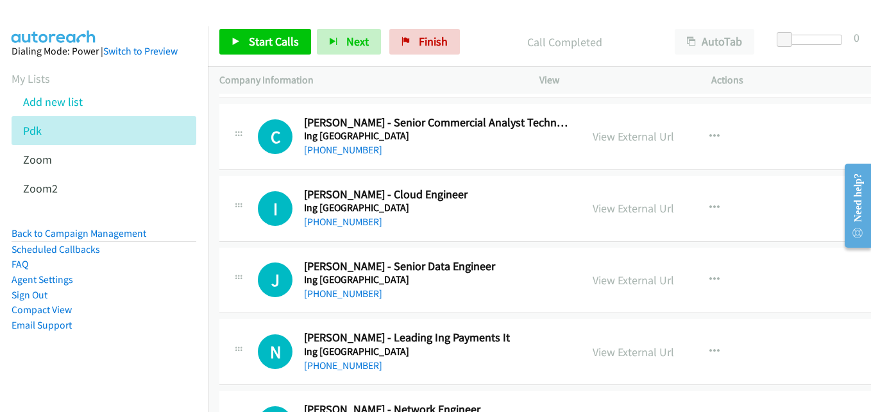
click at [675, 208] on div "View External Url View External Url Schedule/Manage Callback Start Calls Here R…" at bounding box center [677, 208] width 192 height 42
click at [654, 203] on link "View External Url" at bounding box center [633, 208] width 81 height 15
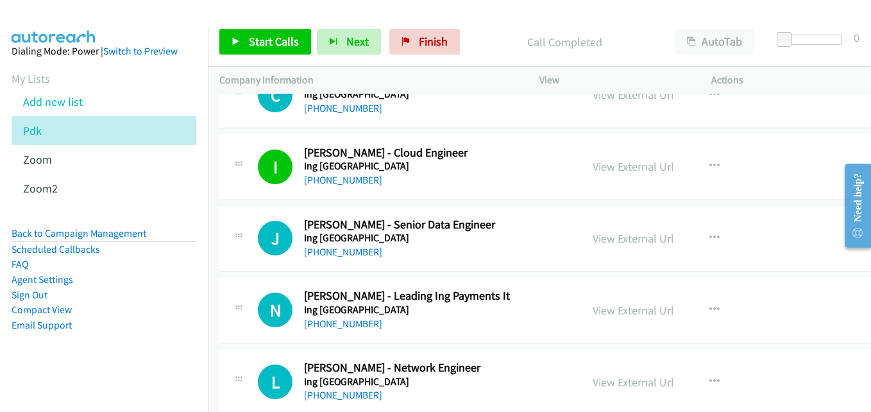
scroll to position [13722, 0]
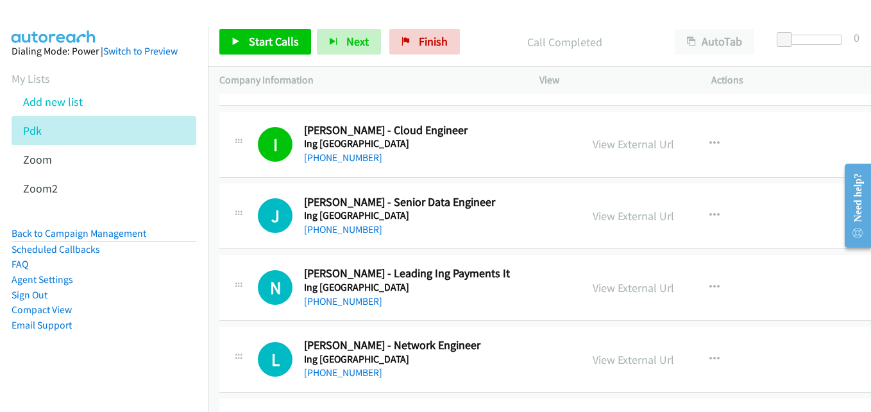
click at [665, 201] on div "View External Url View External Url Schedule/Manage Callback Start Calls Here R…" at bounding box center [677, 216] width 192 height 42
click at [657, 214] on link "View External Url" at bounding box center [633, 215] width 81 height 15
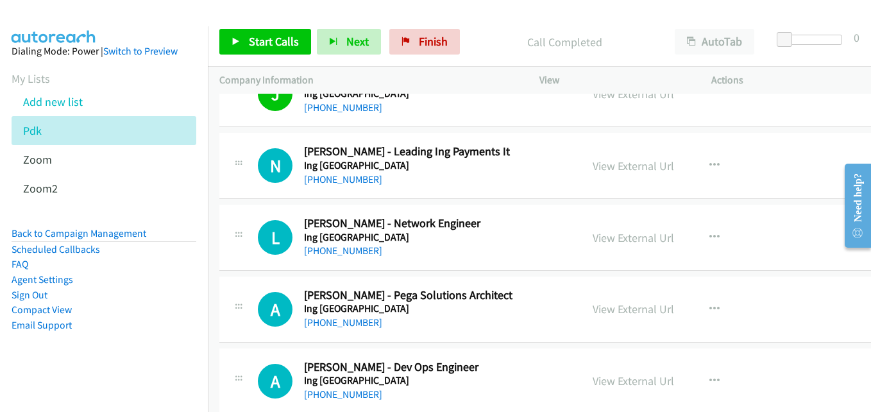
scroll to position [13850, 0]
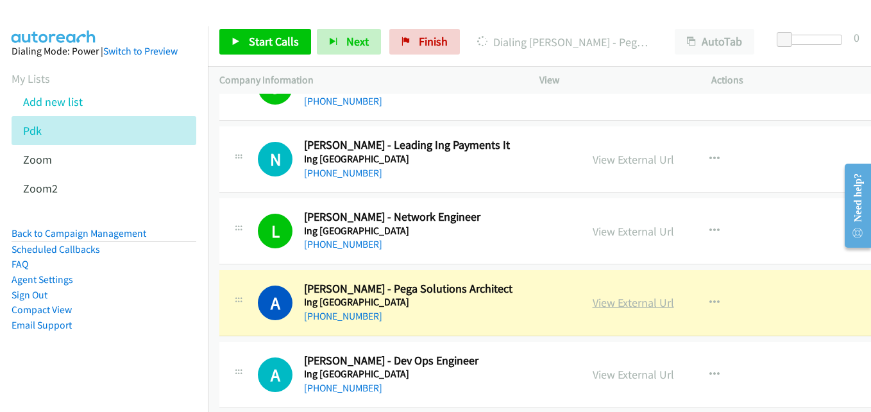
click at [644, 305] on link "View External Url" at bounding box center [633, 302] width 81 height 15
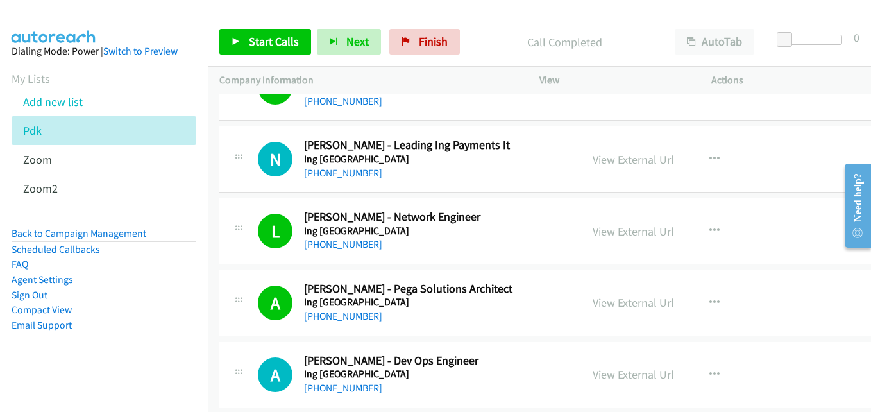
scroll to position [13915, 0]
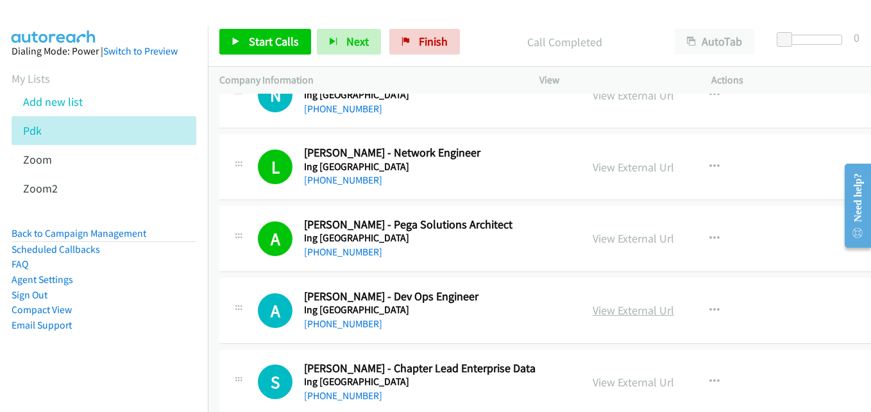
click at [657, 307] on link "View External Url" at bounding box center [633, 310] width 81 height 15
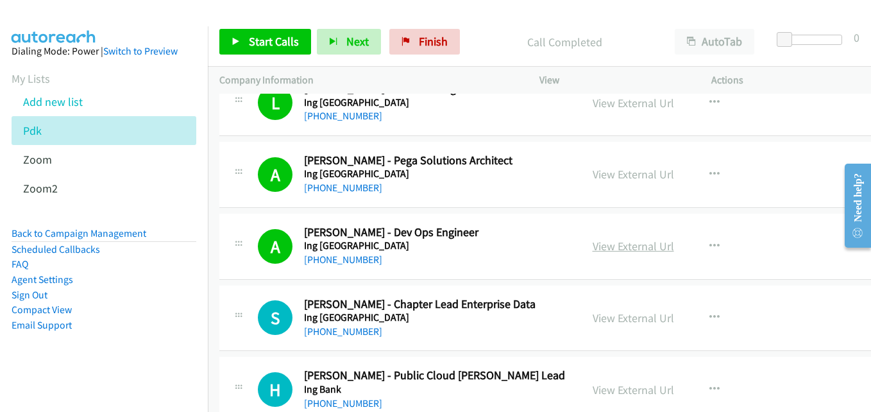
click at [649, 246] on link "View External Url" at bounding box center [633, 246] width 81 height 15
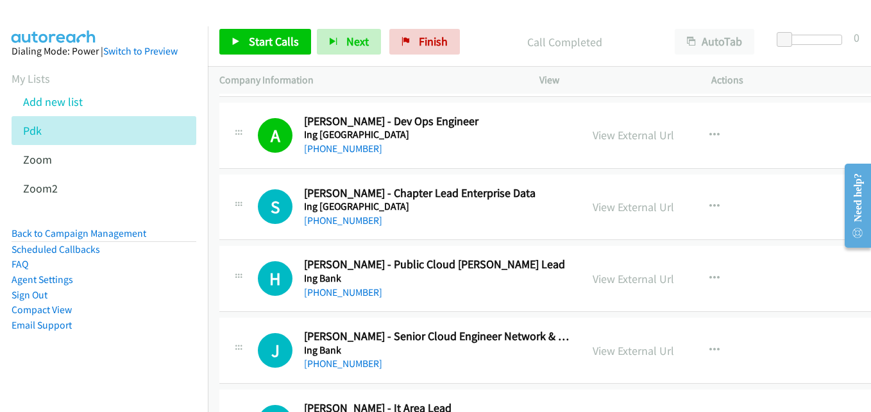
scroll to position [14107, 0]
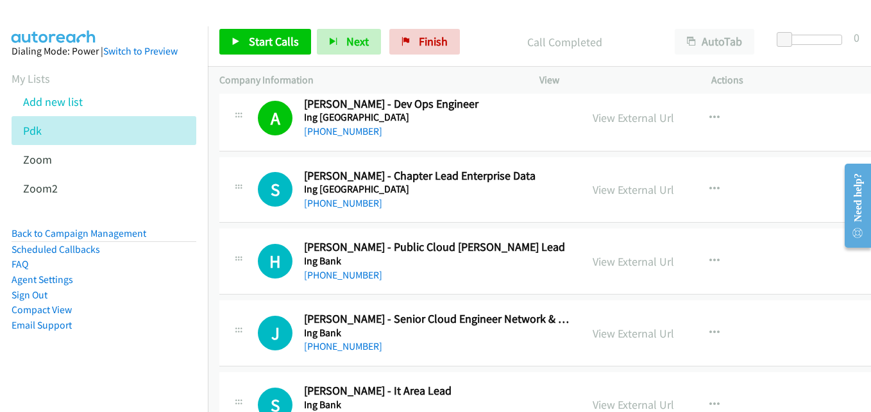
click at [663, 181] on div "View External Url" at bounding box center [633, 189] width 81 height 17
click at [659, 189] on link "View External Url" at bounding box center [633, 189] width 81 height 15
click at [21, 76] on link "My Lists" at bounding box center [31, 78] width 38 height 15
click at [40, 95] on link "Add new list" at bounding box center [53, 101] width 60 height 15
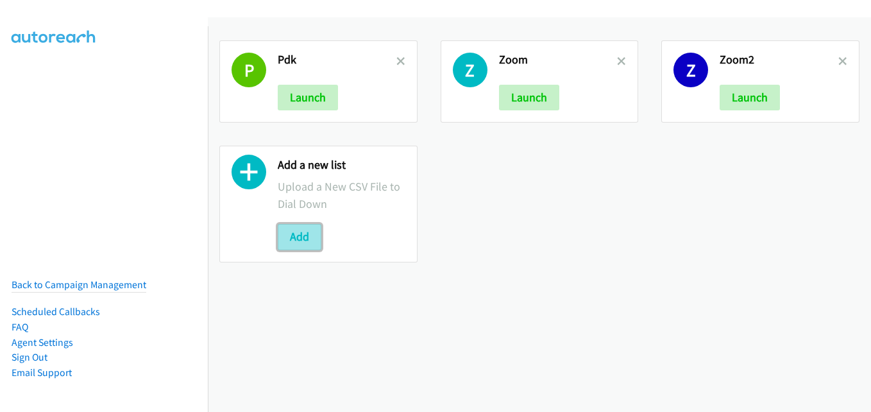
click at [289, 235] on button "Add" at bounding box center [300, 237] width 44 height 26
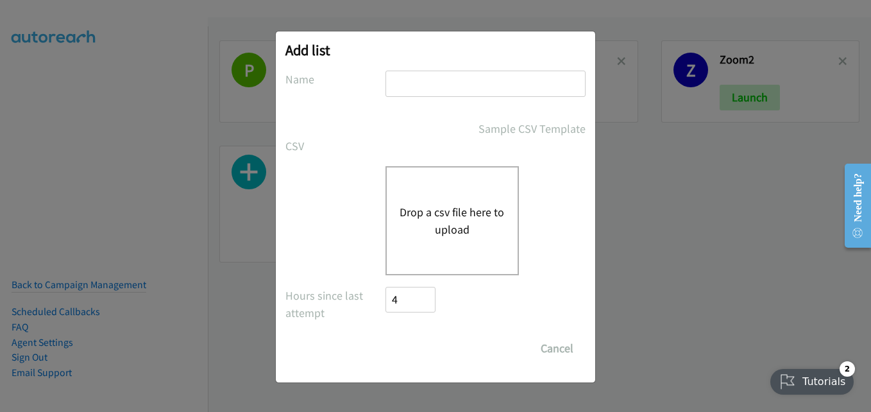
click at [419, 210] on button "Drop a csv file here to upload" at bounding box center [452, 220] width 105 height 35
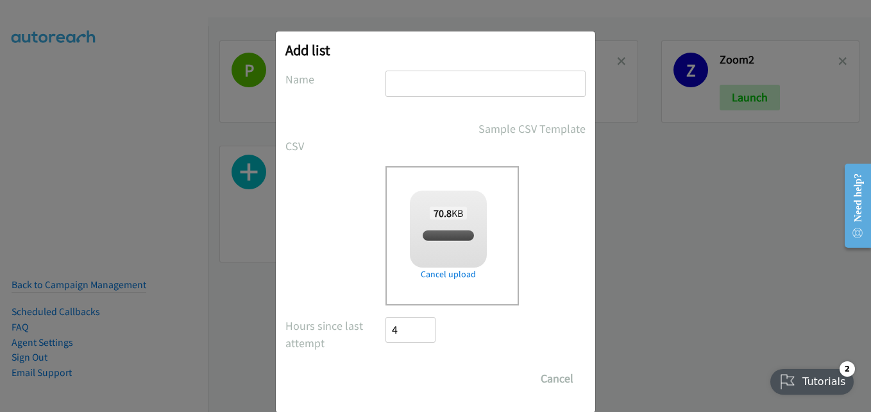
checkbox input "true"
click at [468, 85] on input "text" at bounding box center [485, 84] width 200 height 26
type input "pdk2"
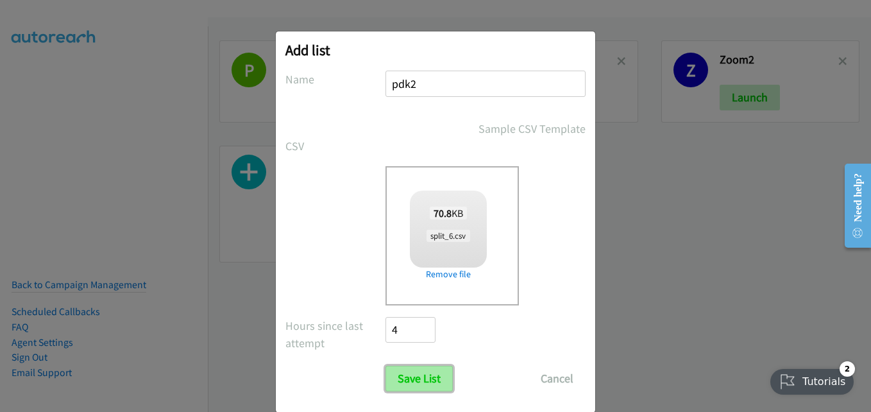
click at [400, 371] on input "Save List" at bounding box center [418, 379] width 67 height 26
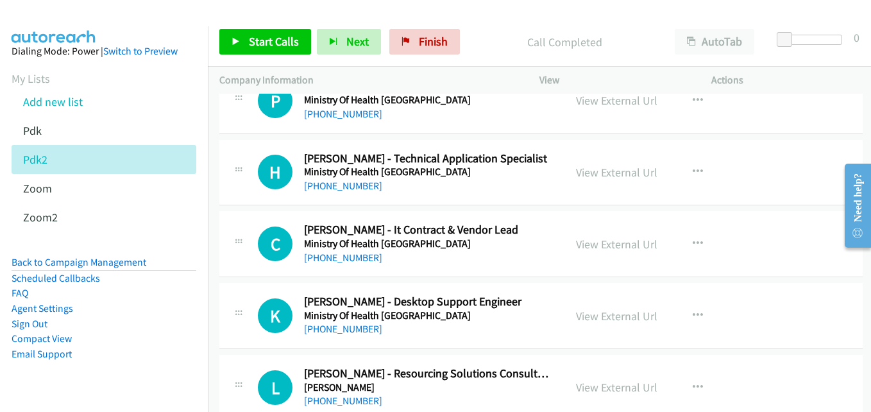
scroll to position [5002, 0]
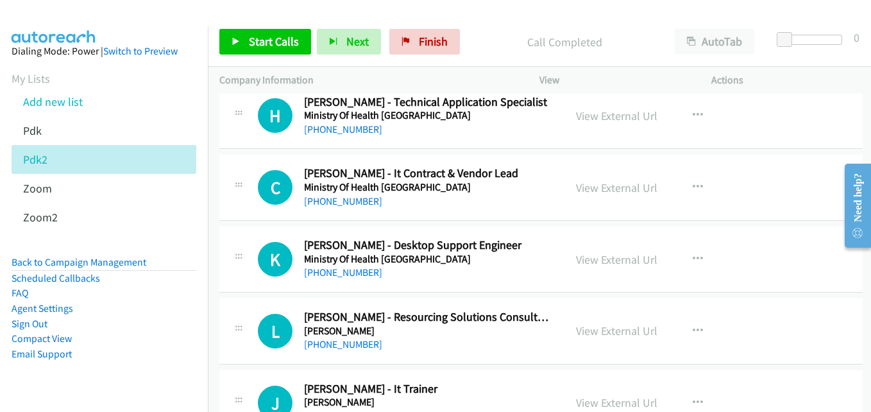
click at [628, 267] on div "View External Url" at bounding box center [616, 259] width 81 height 17
click at [637, 257] on link "View External Url" at bounding box center [616, 259] width 81 height 15
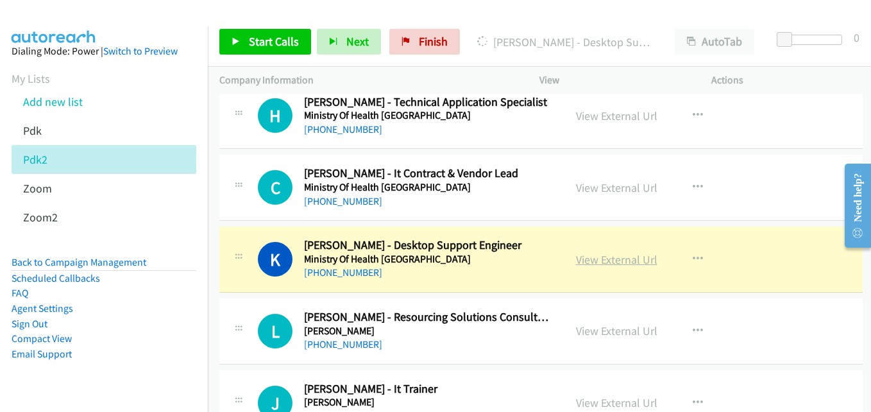
click at [628, 266] on link "View External Url" at bounding box center [616, 259] width 81 height 15
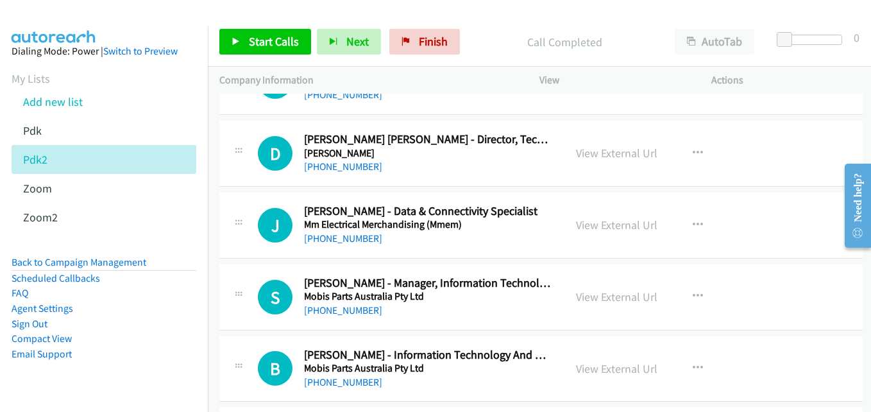
scroll to position [5579, 0]
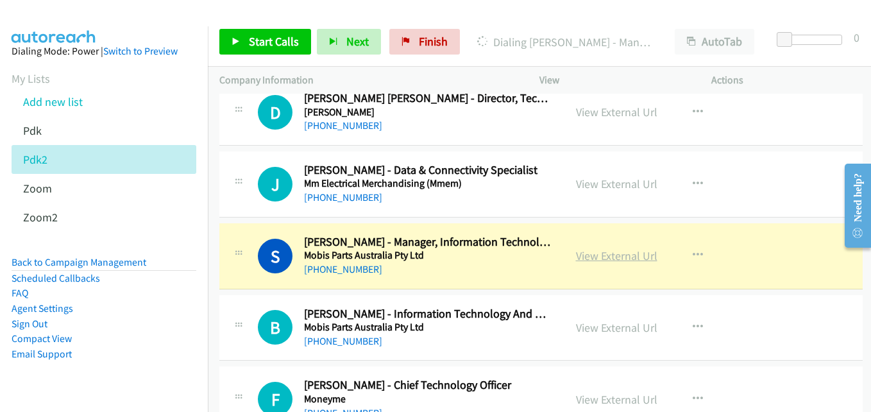
click at [632, 253] on link "View External Url" at bounding box center [616, 255] width 81 height 15
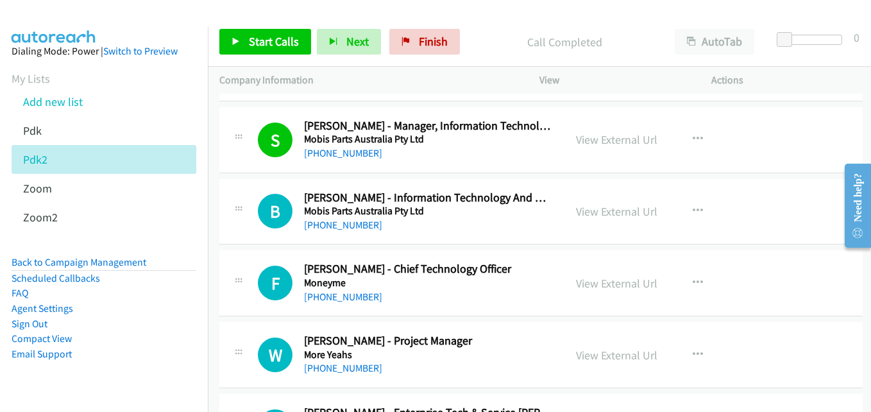
scroll to position [5708, 0]
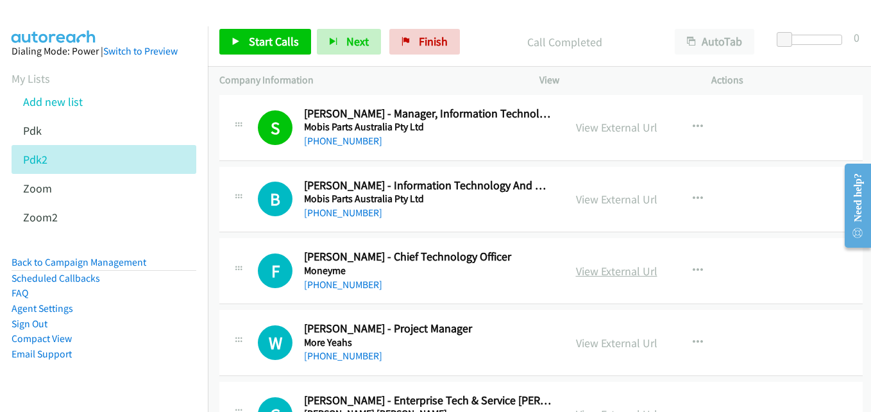
click at [625, 269] on link "View External Url" at bounding box center [616, 271] width 81 height 15
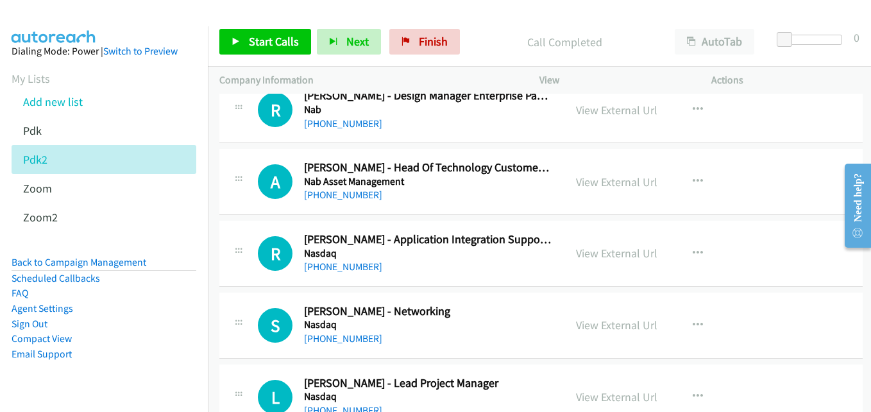
scroll to position [7375, 0]
